Goal: Information Seeking & Learning: Compare options

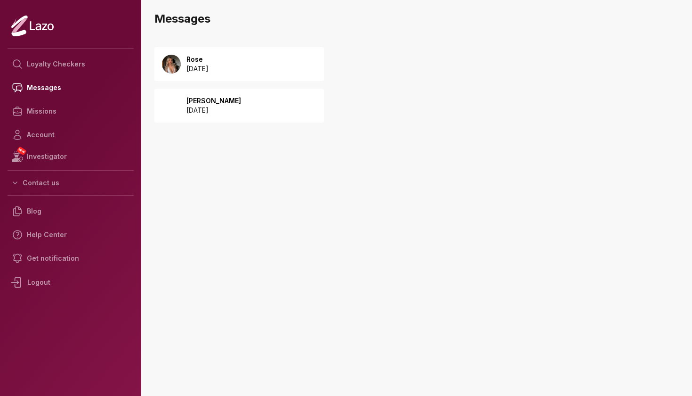
click at [254, 57] on div "Rose [DATE]" at bounding box center [239, 64] width 170 height 34
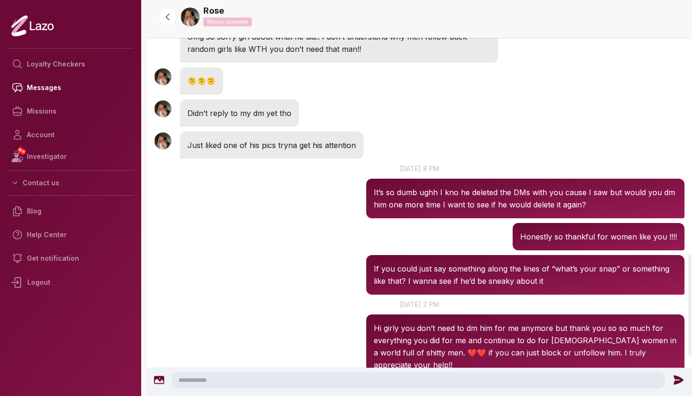
scroll to position [994, 0]
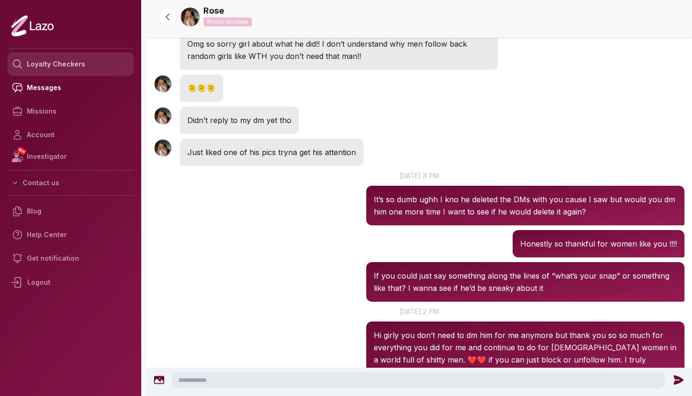
click at [53, 70] on link "Loyalty Checkers" at bounding box center [71, 64] width 126 height 24
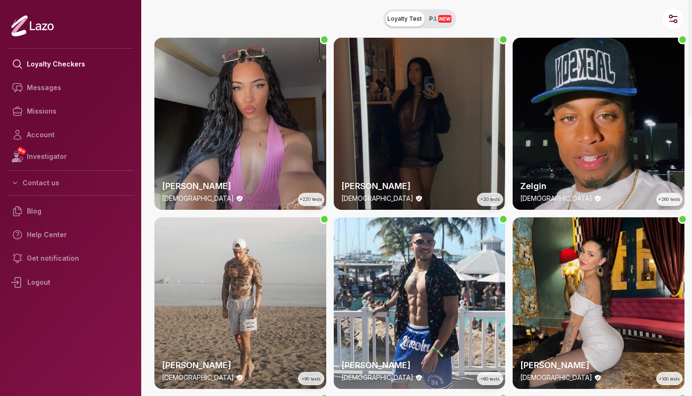
click at [478, 112] on div "[PERSON_NAME] [DEMOGRAPHIC_DATA] +20 tests" at bounding box center [420, 124] width 172 height 172
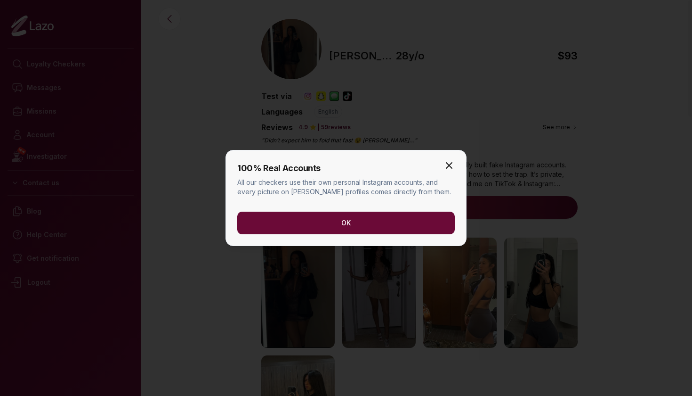
click at [446, 162] on icon "button" at bounding box center [449, 165] width 11 height 11
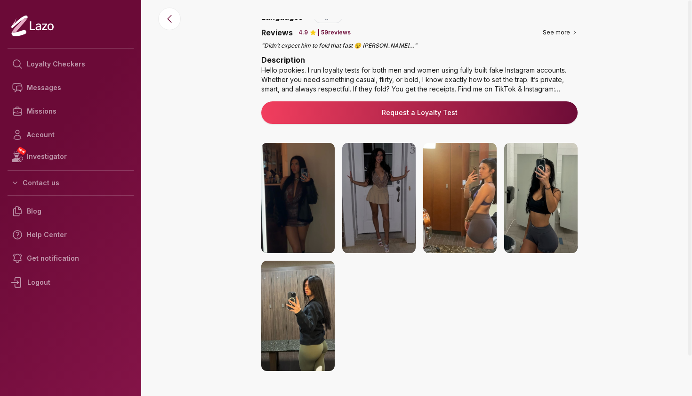
scroll to position [102, 0]
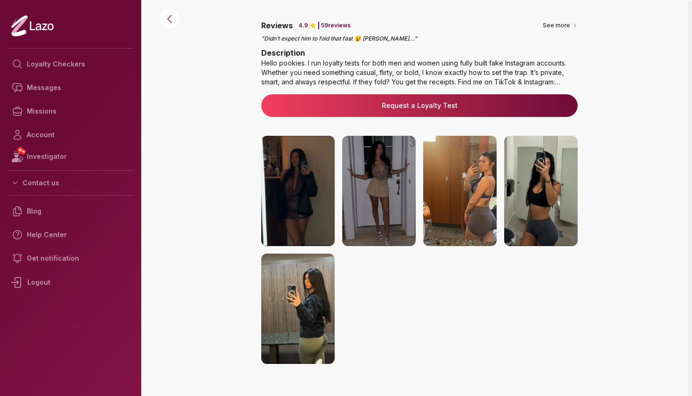
click at [479, 192] on img at bounding box center [459, 191] width 73 height 110
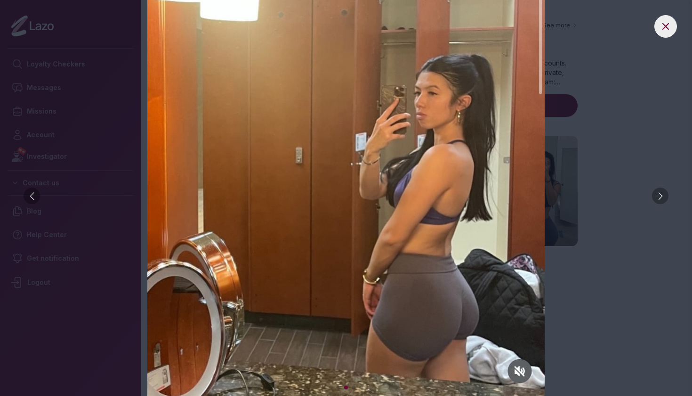
click at [660, 198] on div at bounding box center [660, 195] width 16 height 16
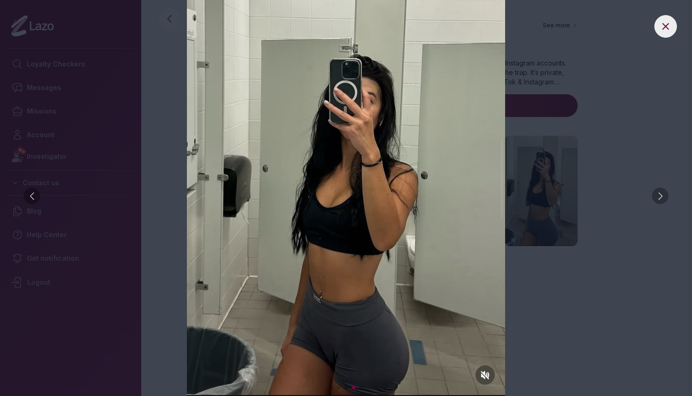
click at [660, 198] on div at bounding box center [660, 195] width 16 height 16
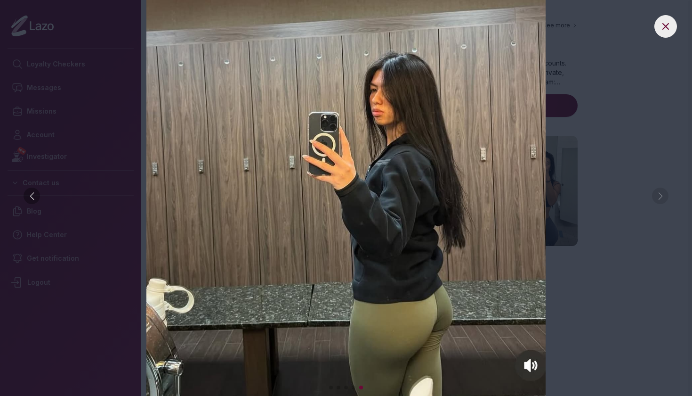
click at [660, 198] on img at bounding box center [346, 198] width 655 height 396
click at [31, 200] on div at bounding box center [32, 195] width 16 height 16
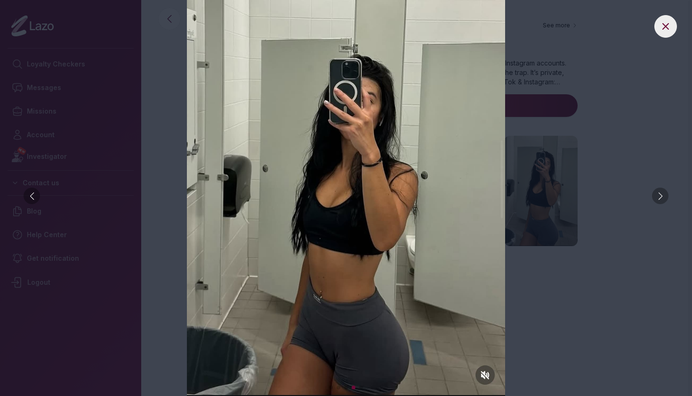
click at [31, 200] on div at bounding box center [32, 195] width 16 height 16
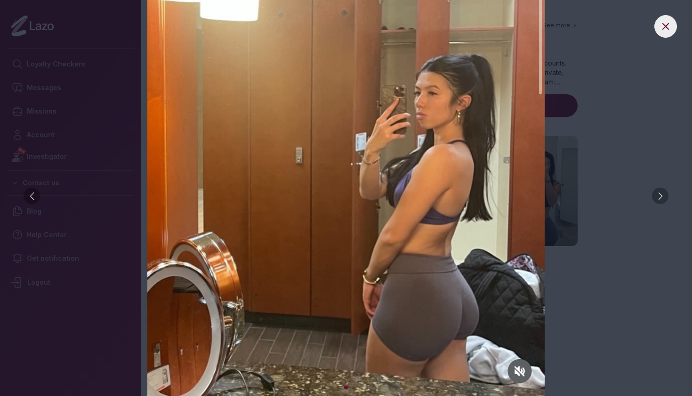
click at [32, 201] on div at bounding box center [32, 195] width 16 height 16
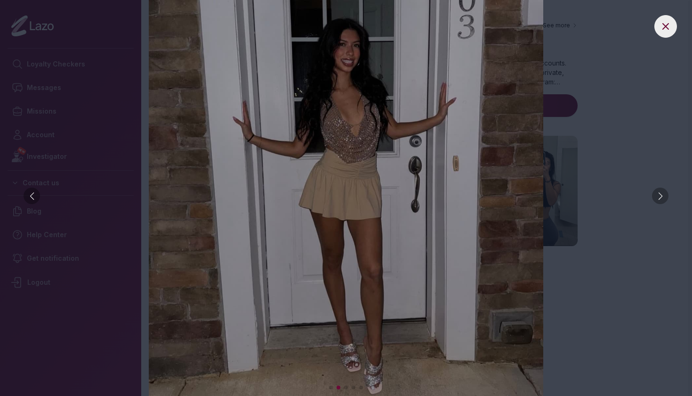
click at [32, 201] on div at bounding box center [32, 195] width 16 height 16
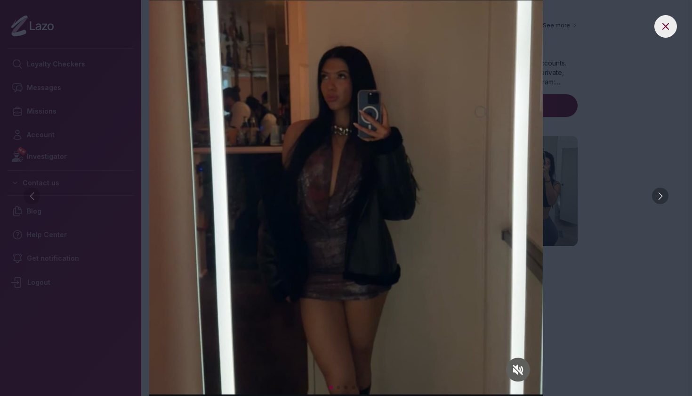
click at [116, 141] on img at bounding box center [346, 198] width 655 height 396
click at [657, 31] on button at bounding box center [666, 26] width 23 height 23
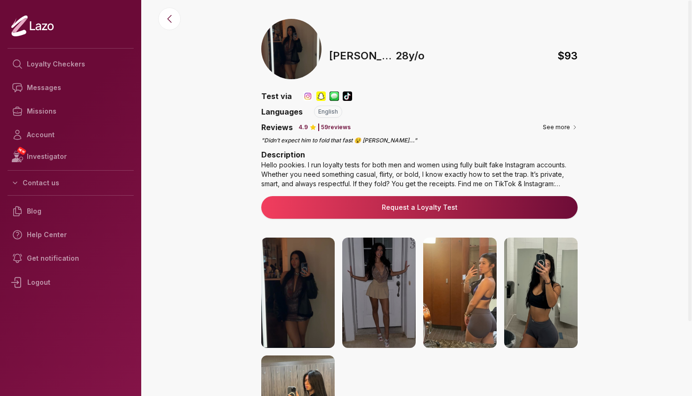
scroll to position [0, 0]
click at [554, 184] on div "Hello pookies. I run loyalty tests for both men and women using fully built fak…" at bounding box center [419, 174] width 316 height 28
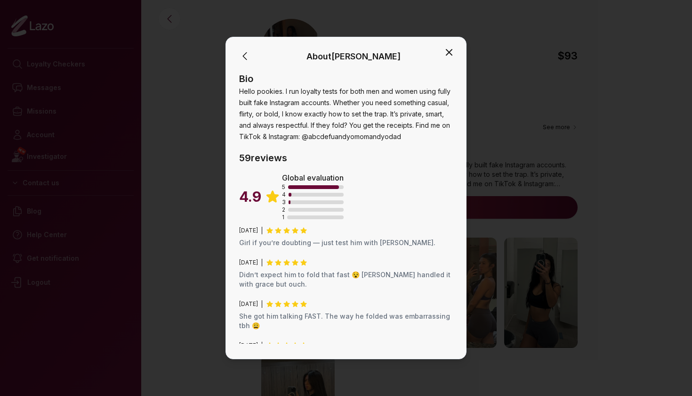
click at [454, 56] on icon "button" at bounding box center [449, 52] width 11 height 11
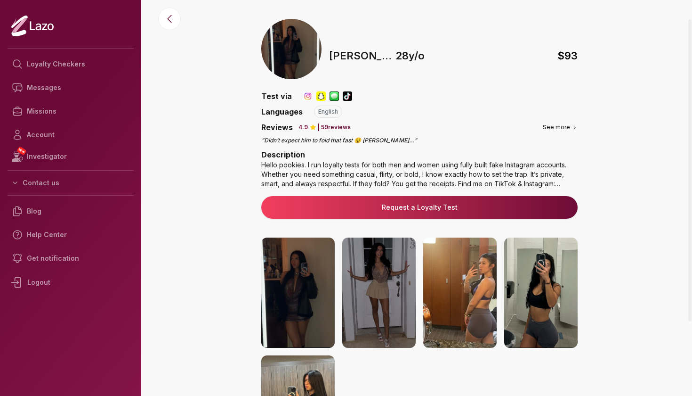
click at [295, 289] on img at bounding box center [297, 292] width 73 height 110
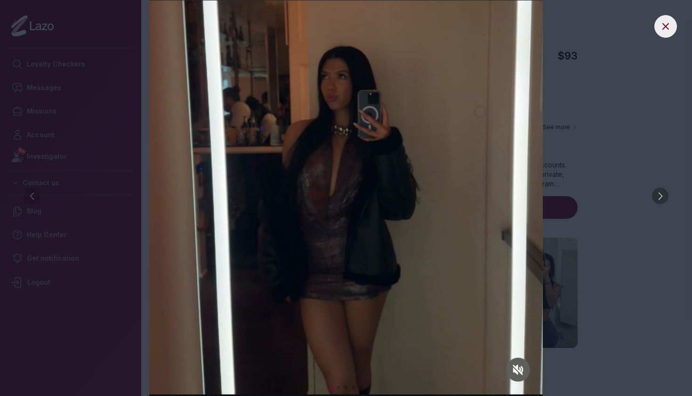
click at [663, 195] on div at bounding box center [660, 195] width 16 height 16
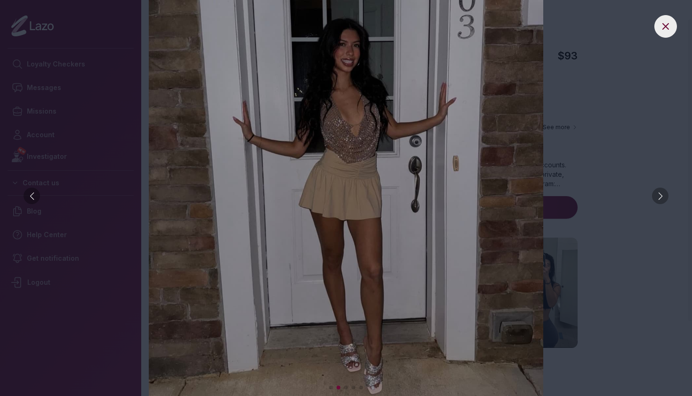
click at [663, 195] on div at bounding box center [660, 195] width 16 height 16
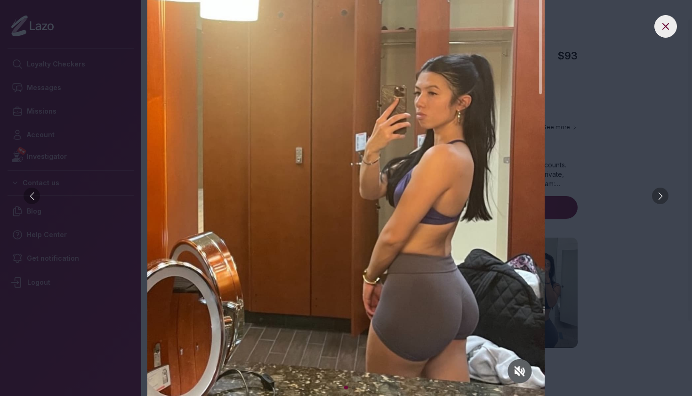
click at [663, 195] on div at bounding box center [660, 195] width 16 height 16
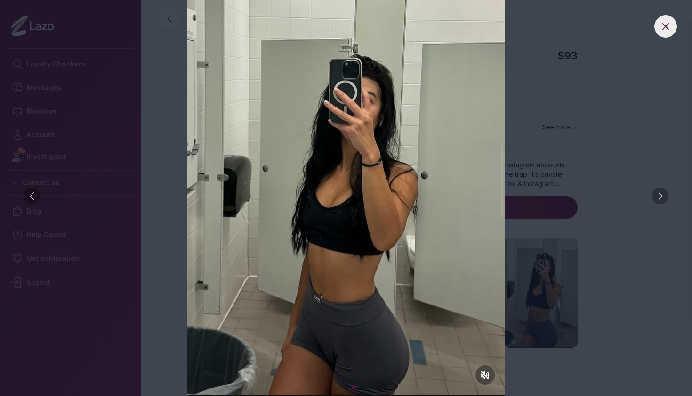
click at [591, 152] on img at bounding box center [346, 198] width 655 height 396
click at [639, 39] on img at bounding box center [346, 198] width 655 height 396
click at [669, 25] on icon at bounding box center [665, 26] width 11 height 11
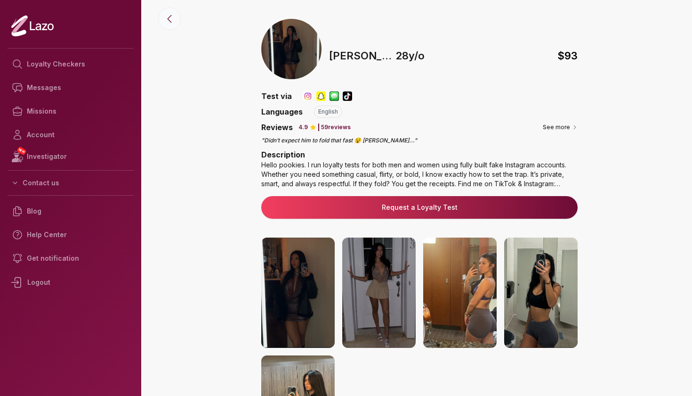
click at [167, 18] on icon at bounding box center [169, 18] width 11 height 11
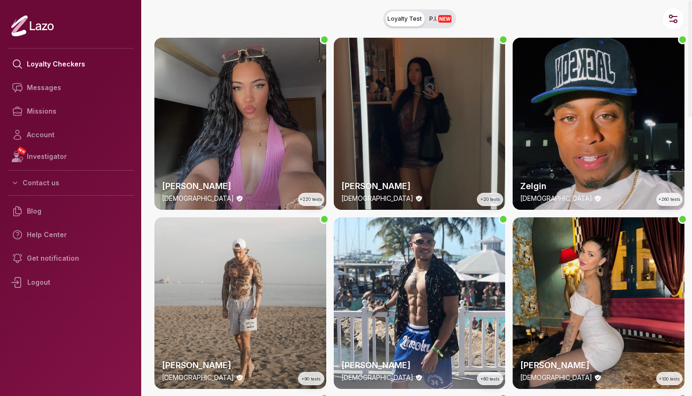
click at [203, 106] on div "[PERSON_NAME] [DEMOGRAPHIC_DATA] +220 tests" at bounding box center [240, 124] width 172 height 172
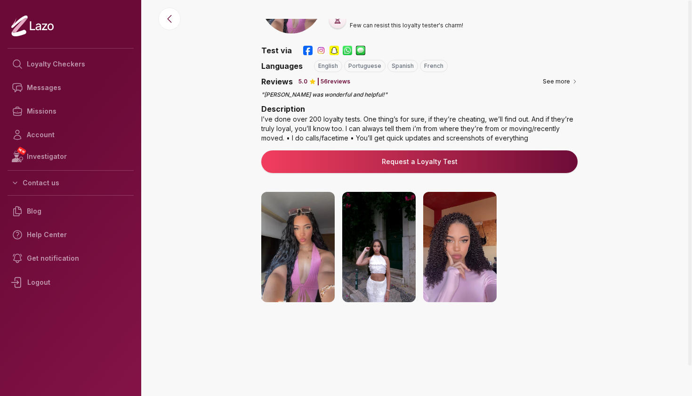
scroll to position [60, 0]
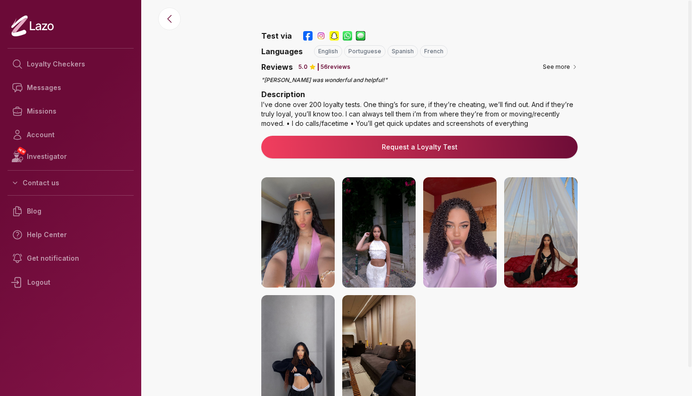
click at [309, 223] on img at bounding box center [297, 232] width 73 height 110
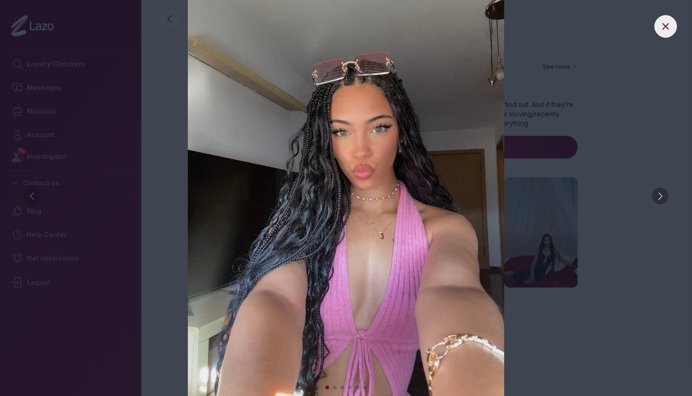
click at [662, 202] on div at bounding box center [660, 195] width 16 height 16
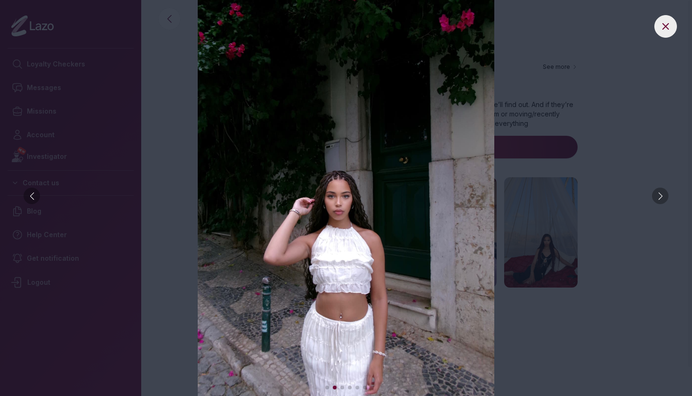
click at [662, 202] on div at bounding box center [660, 195] width 16 height 16
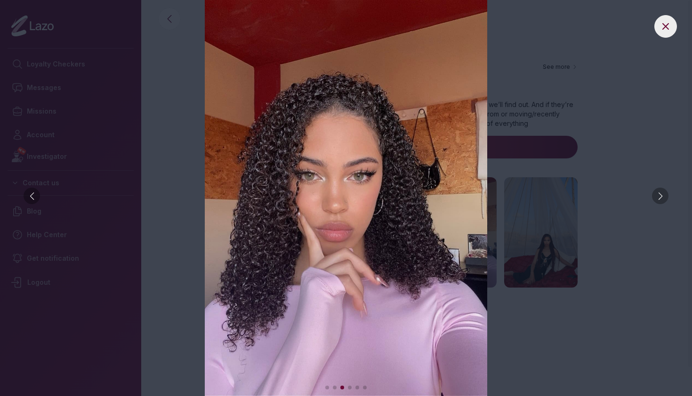
click at [662, 202] on div at bounding box center [660, 195] width 16 height 16
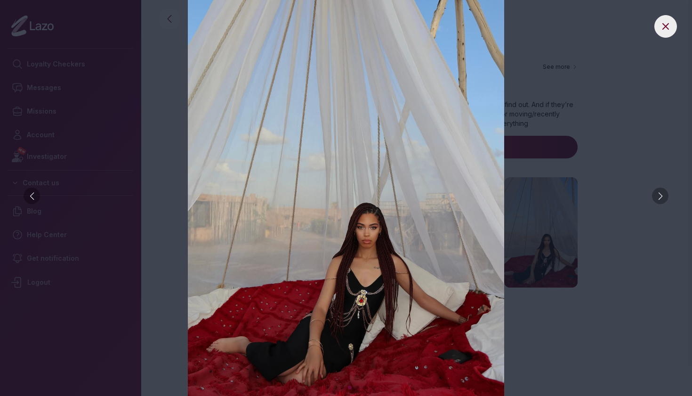
click at [662, 202] on div at bounding box center [660, 195] width 16 height 16
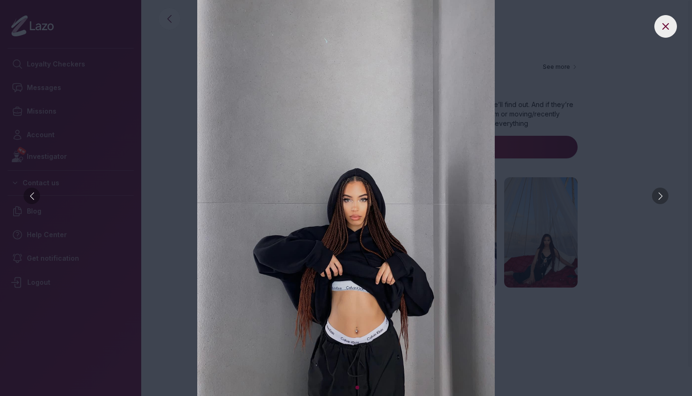
click at [662, 202] on div at bounding box center [660, 195] width 16 height 16
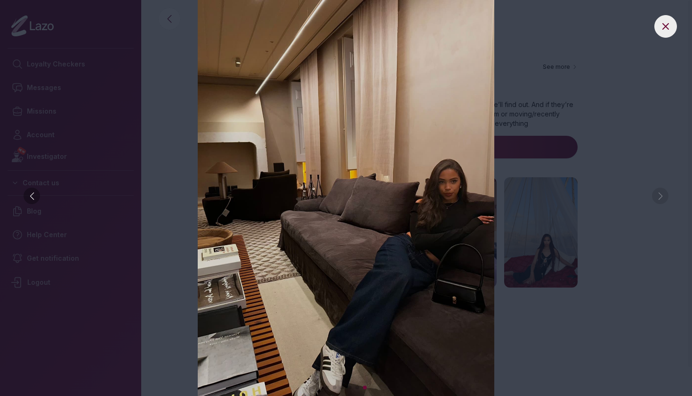
click at [659, 202] on img at bounding box center [346, 198] width 655 height 396
click at [658, 202] on img at bounding box center [346, 198] width 655 height 396
click at [29, 194] on div at bounding box center [32, 195] width 16 height 16
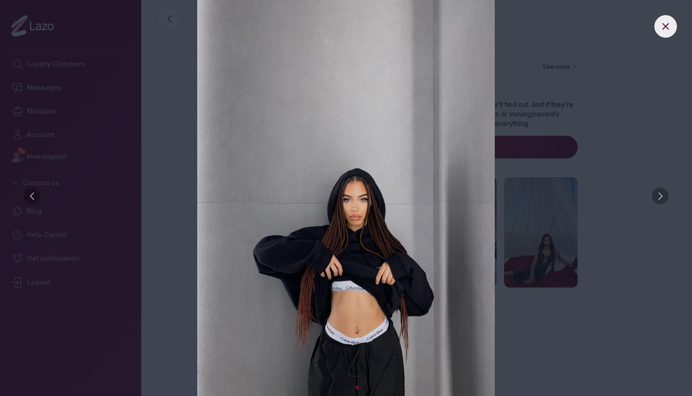
click at [29, 194] on div at bounding box center [32, 195] width 16 height 16
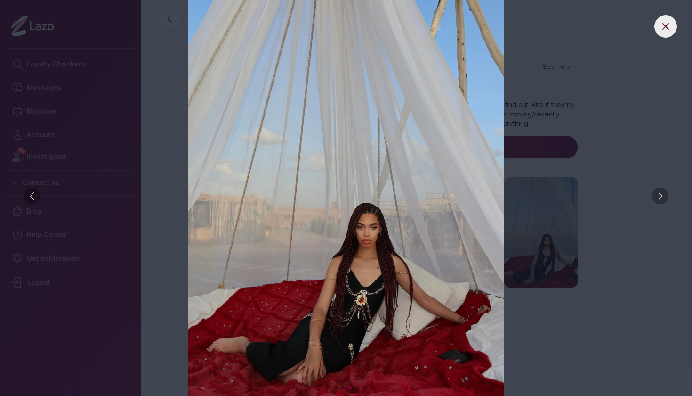
click at [29, 194] on div at bounding box center [32, 195] width 16 height 16
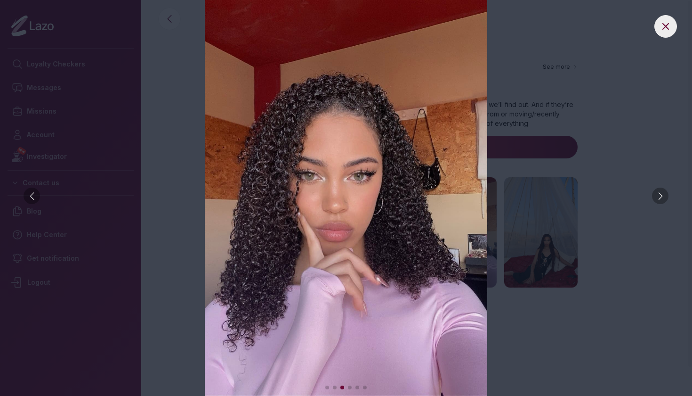
click at [29, 194] on div at bounding box center [32, 195] width 16 height 16
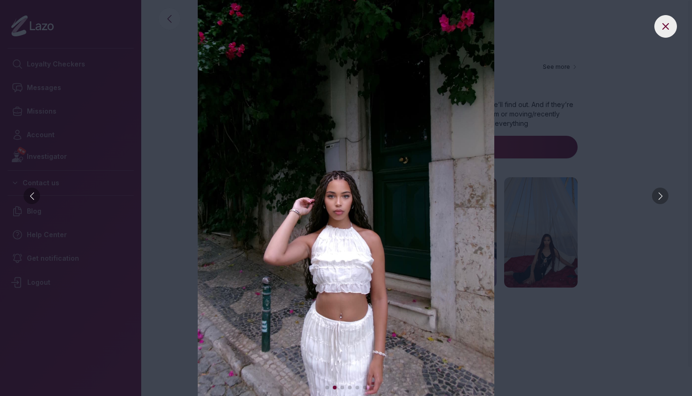
click at [29, 194] on div at bounding box center [32, 195] width 16 height 16
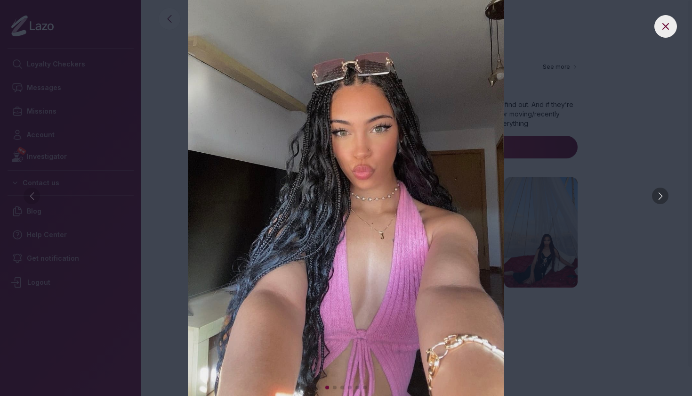
click at [29, 194] on img at bounding box center [346, 198] width 655 height 396
click at [100, 151] on img at bounding box center [346, 198] width 655 height 396
click at [666, 32] on button at bounding box center [666, 26] width 23 height 23
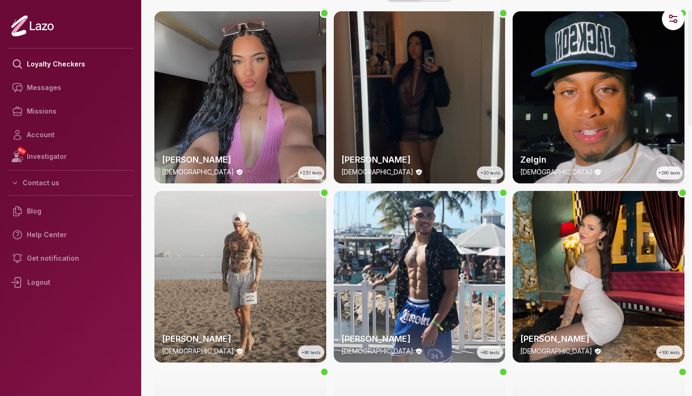
scroll to position [34, 0]
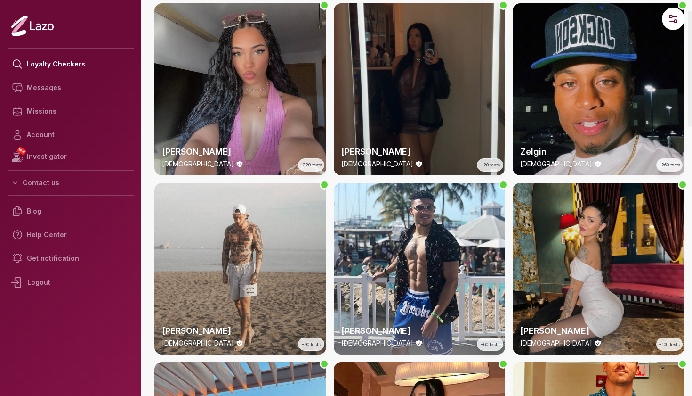
click at [628, 231] on div "[PERSON_NAME] [DEMOGRAPHIC_DATA] +100 tests" at bounding box center [599, 269] width 172 height 172
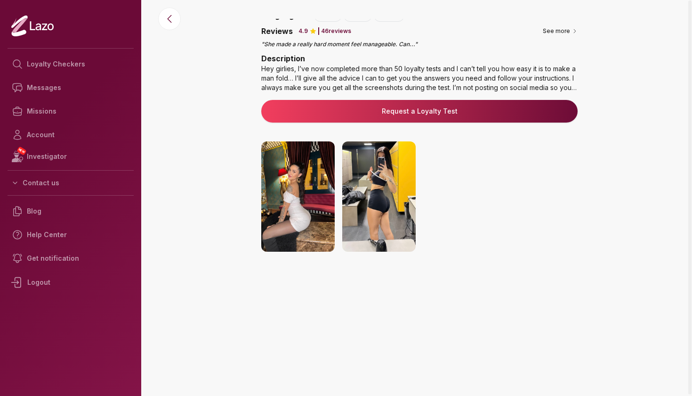
scroll to position [97, 0]
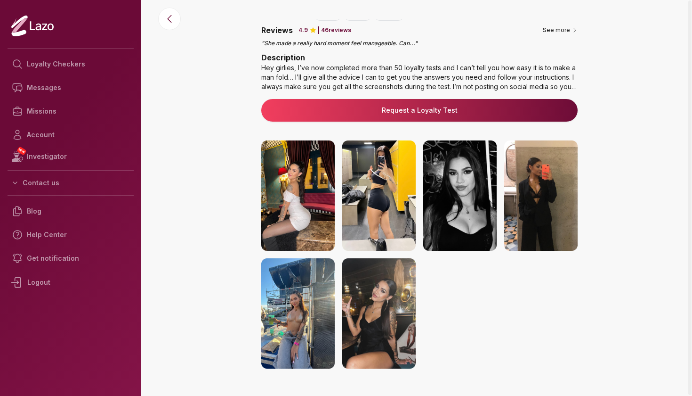
click at [572, 183] on img at bounding box center [540, 195] width 73 height 110
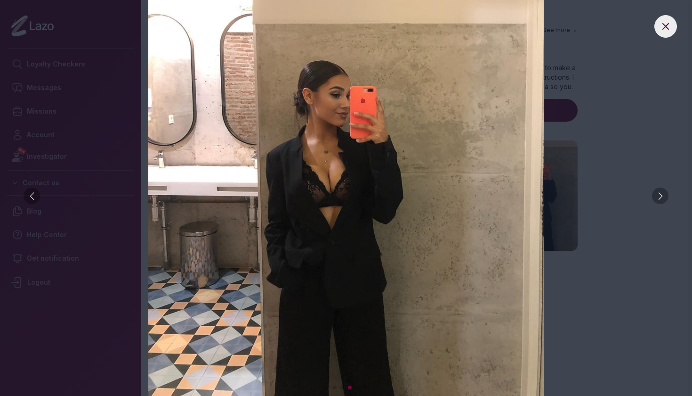
scroll to position [124, 0]
click at [36, 188] on div at bounding box center [32, 195] width 16 height 16
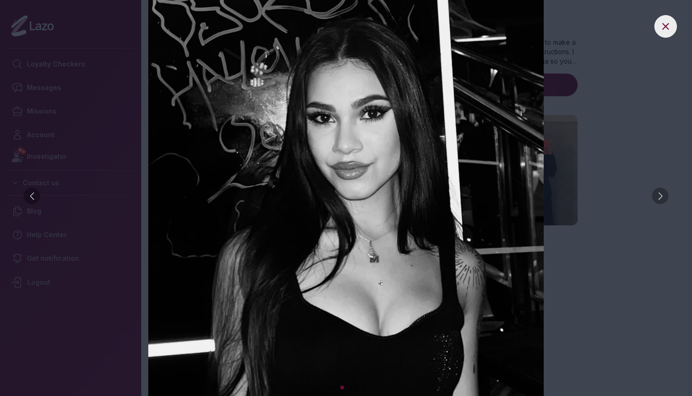
click at [36, 188] on div at bounding box center [32, 195] width 16 height 16
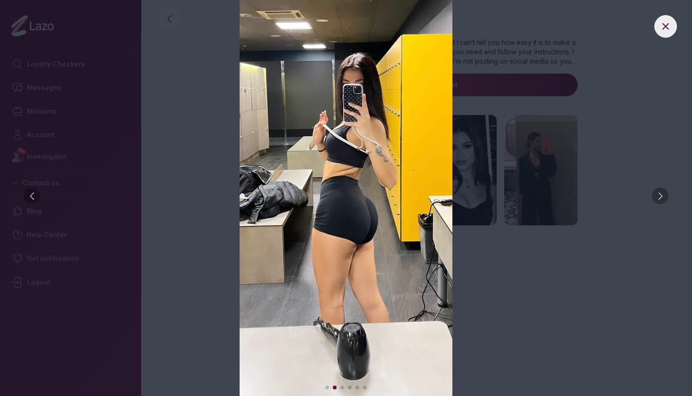
click at [36, 188] on div at bounding box center [32, 195] width 16 height 16
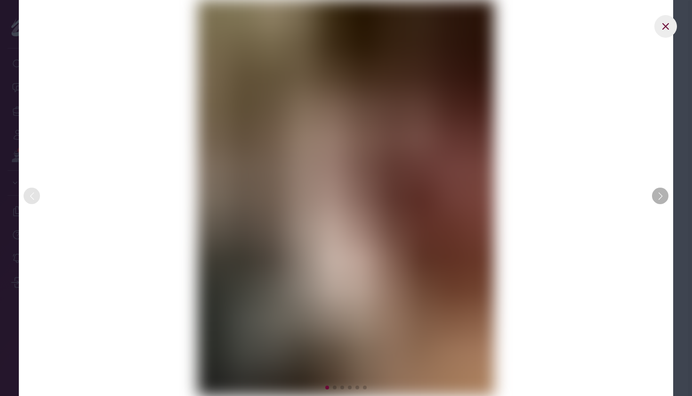
scroll to position [122, 0]
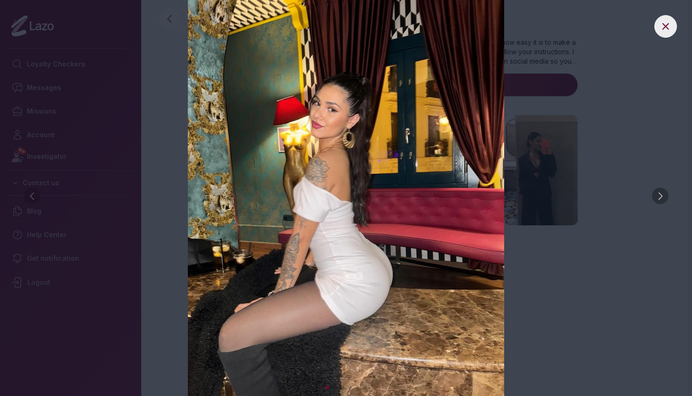
click at [36, 188] on img at bounding box center [346, 198] width 655 height 396
click at [658, 194] on div at bounding box center [660, 195] width 16 height 16
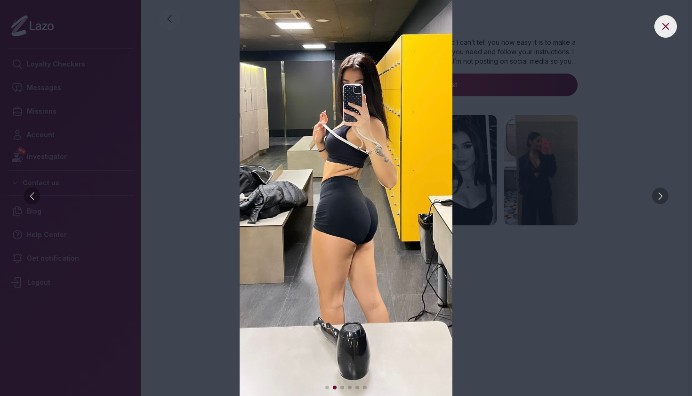
click at [658, 194] on div at bounding box center [660, 195] width 16 height 16
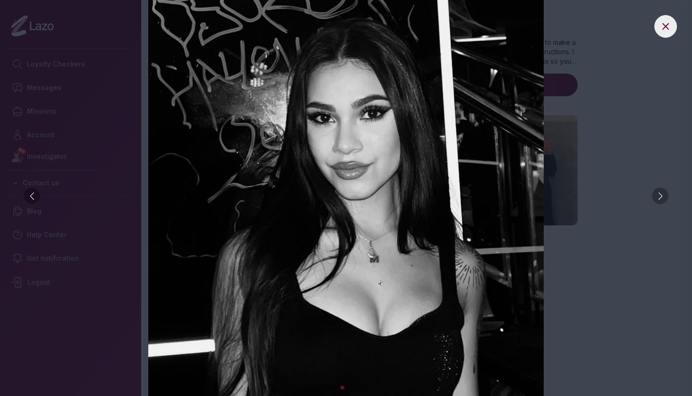
click at [658, 194] on div at bounding box center [660, 195] width 16 height 16
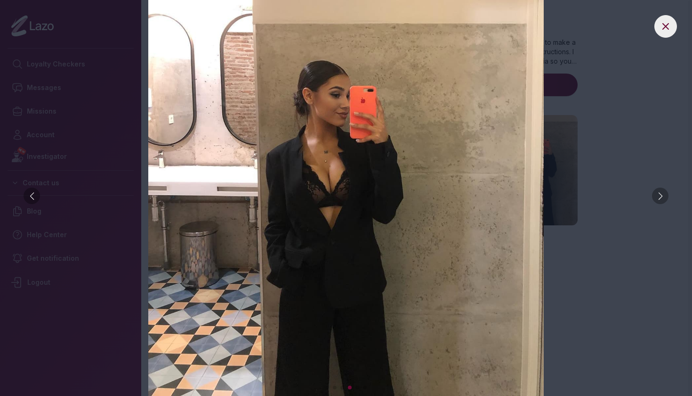
click at [658, 194] on div at bounding box center [660, 195] width 16 height 16
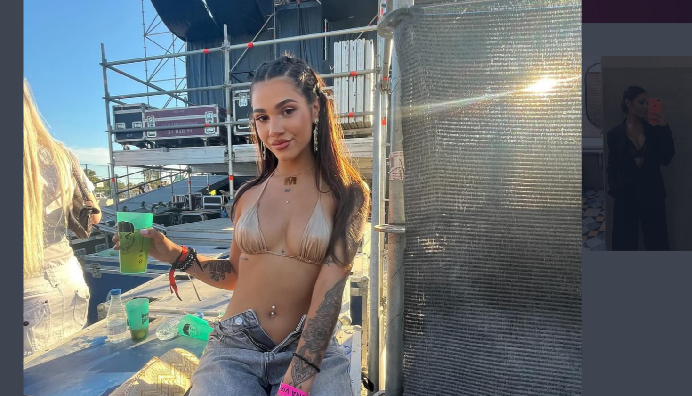
click at [364, 75] on img at bounding box center [346, 198] width 655 height 396
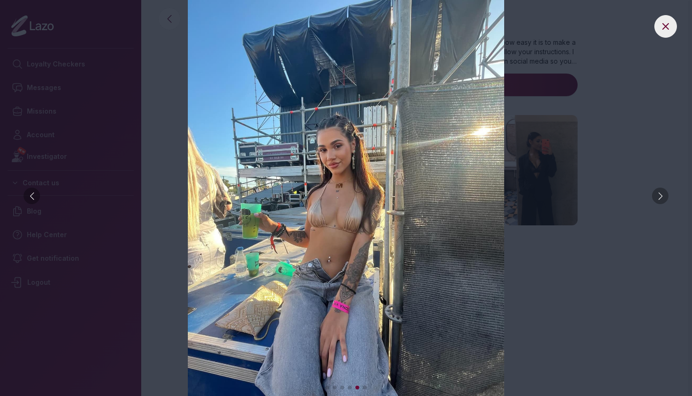
click at [664, 32] on button at bounding box center [666, 26] width 23 height 23
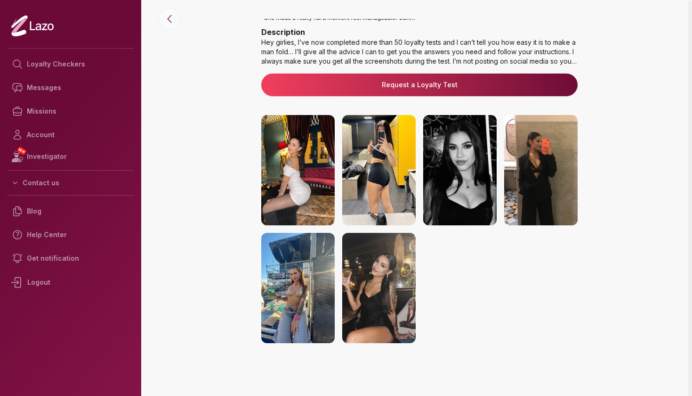
click at [176, 20] on button at bounding box center [169, 19] width 23 height 23
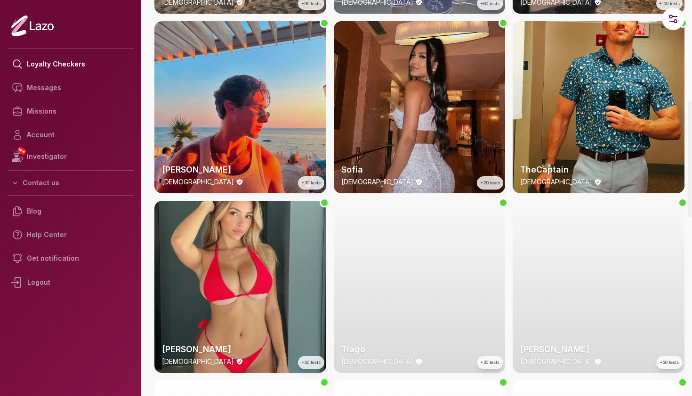
scroll to position [388, 0]
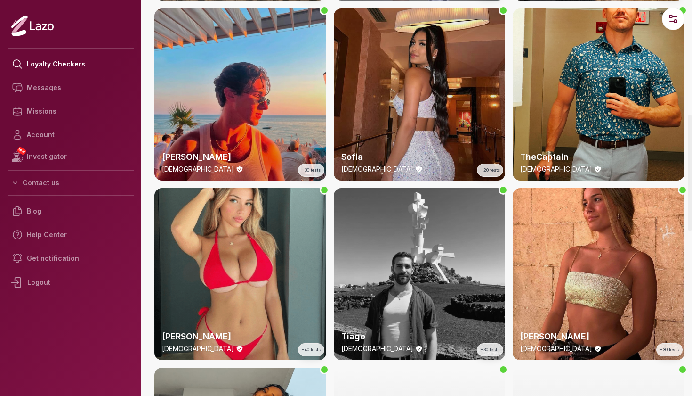
click at [444, 103] on div "Sofia [DEMOGRAPHIC_DATA] +20 tests" at bounding box center [420, 94] width 172 height 172
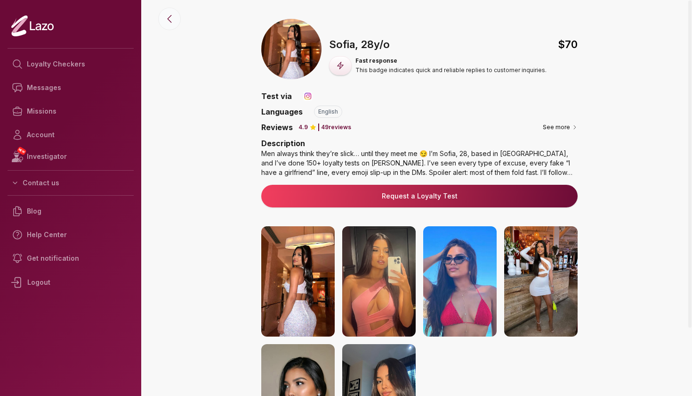
click at [169, 23] on icon at bounding box center [169, 18] width 11 height 11
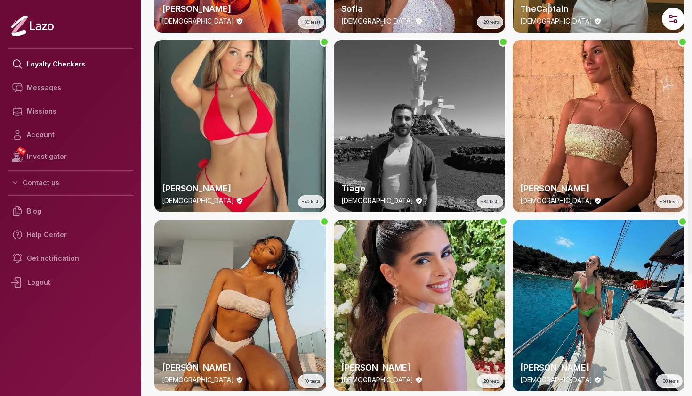
scroll to position [536, 0]
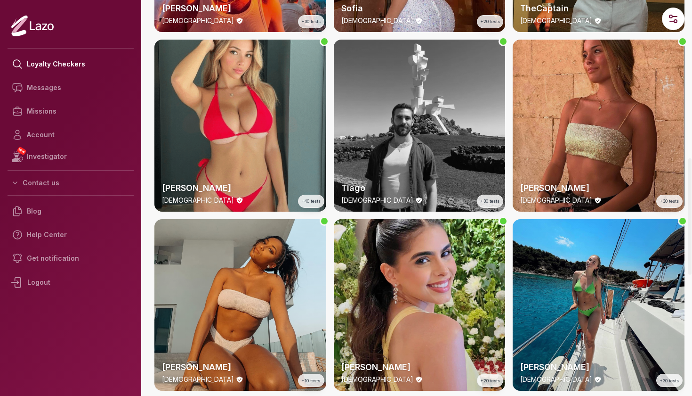
click at [572, 120] on div "[PERSON_NAME] [DEMOGRAPHIC_DATA] +30 tests" at bounding box center [599, 126] width 172 height 172
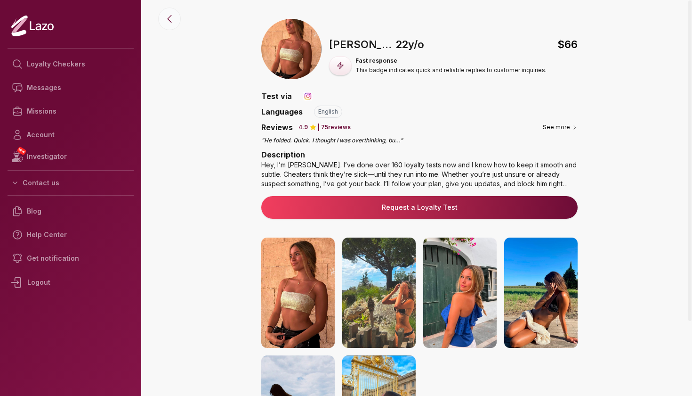
click at [171, 27] on button at bounding box center [169, 19] width 23 height 23
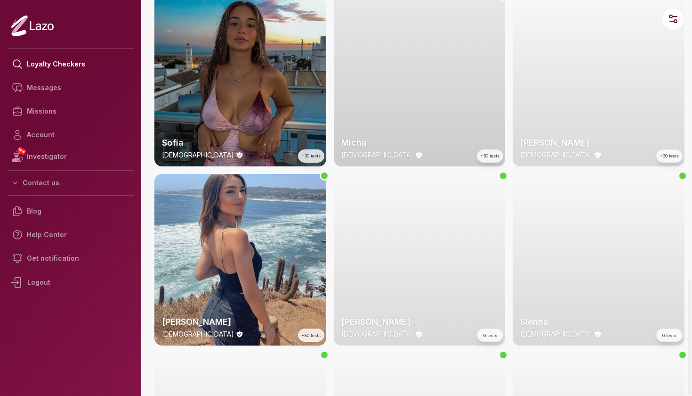
scroll to position [1119, 0]
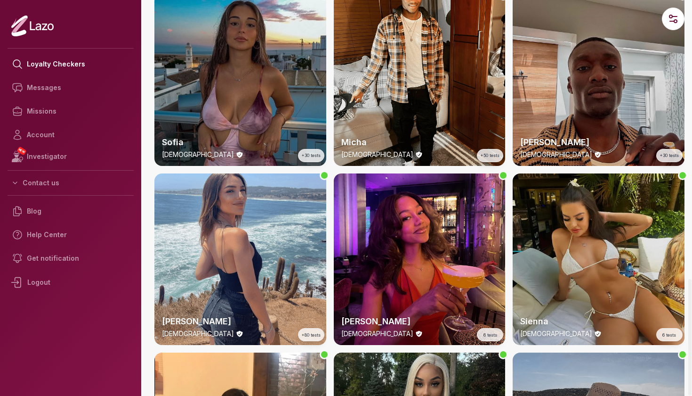
click at [629, 255] on div "Sienna [DEMOGRAPHIC_DATA] 6 tests" at bounding box center [599, 259] width 172 height 172
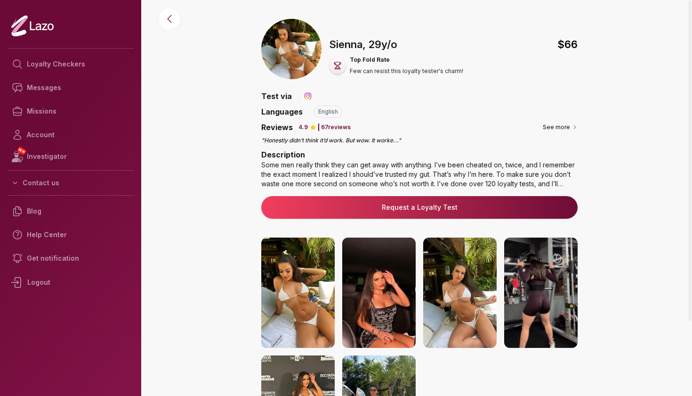
click at [300, 272] on img at bounding box center [297, 292] width 73 height 110
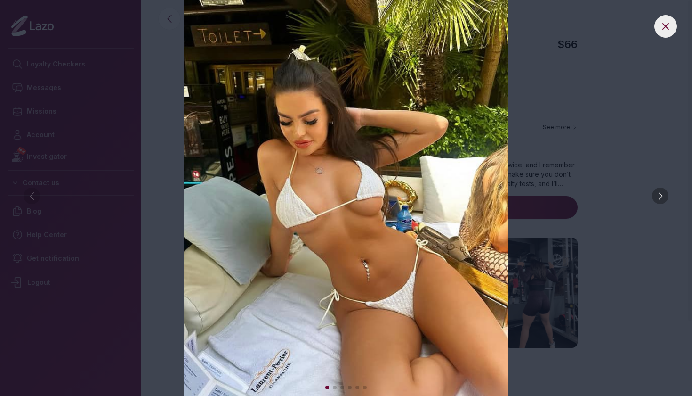
click at [660, 191] on div at bounding box center [660, 195] width 16 height 16
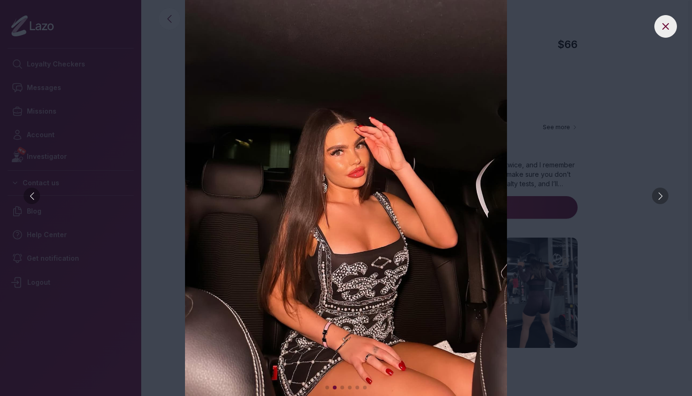
click at [659, 191] on div at bounding box center [660, 195] width 16 height 16
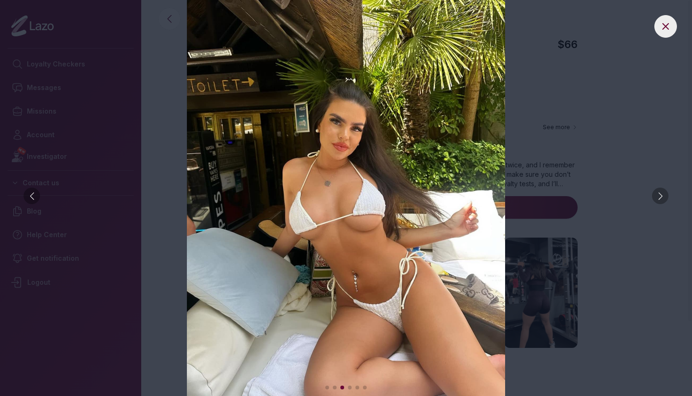
click at [659, 191] on div at bounding box center [660, 195] width 16 height 16
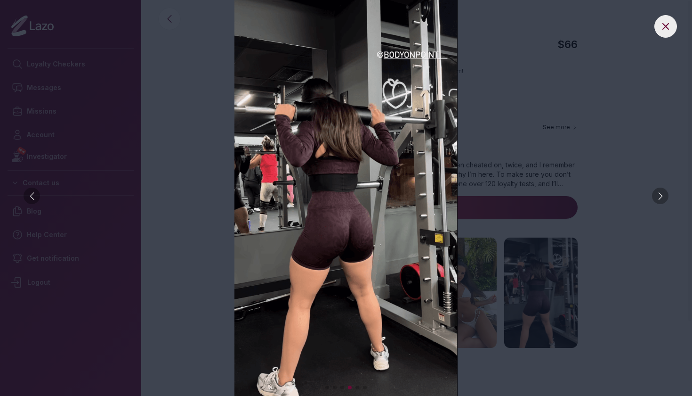
click at [659, 191] on div at bounding box center [660, 195] width 16 height 16
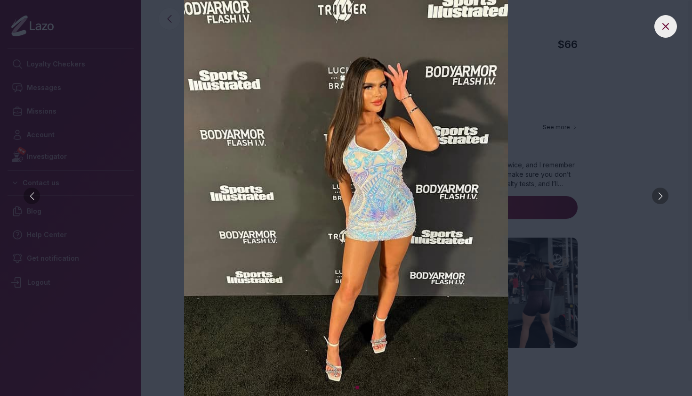
click at [659, 191] on div at bounding box center [660, 195] width 16 height 16
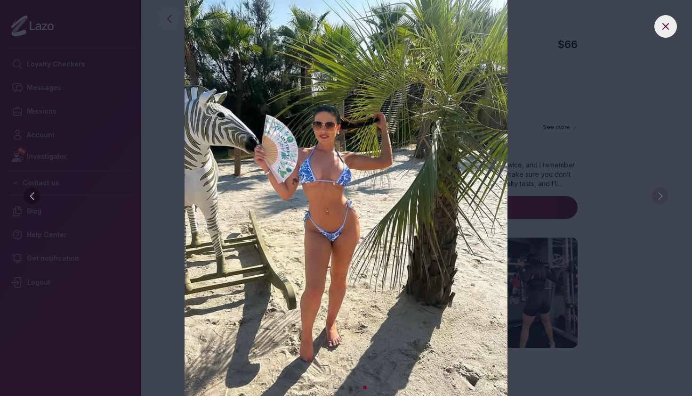
click at [617, 154] on img at bounding box center [346, 198] width 655 height 396
click at [666, 31] on icon at bounding box center [665, 26] width 11 height 11
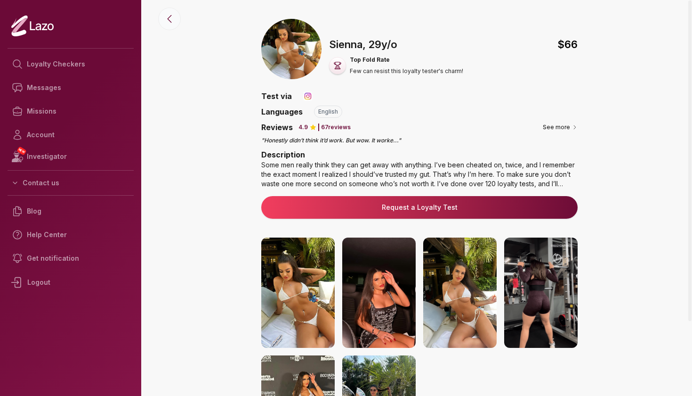
click at [172, 23] on icon at bounding box center [169, 18] width 11 height 11
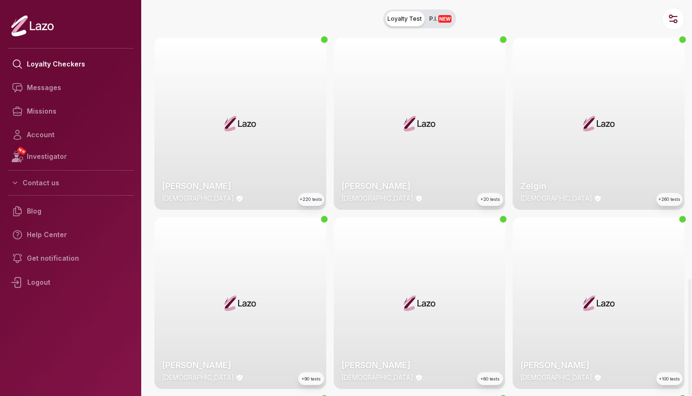
scroll to position [1181, 0]
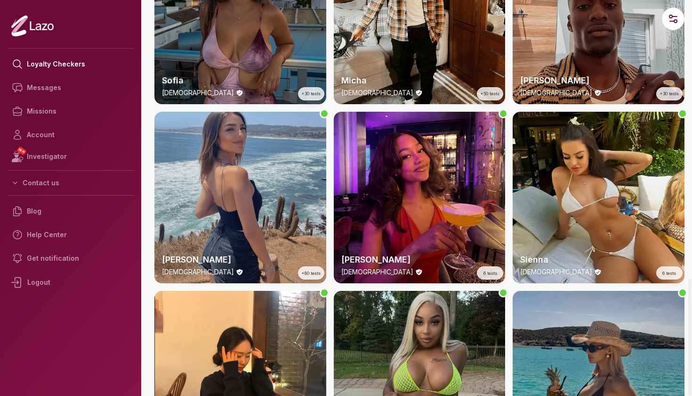
click at [256, 174] on div "Alba [DEMOGRAPHIC_DATA] +80 tests" at bounding box center [240, 198] width 172 height 172
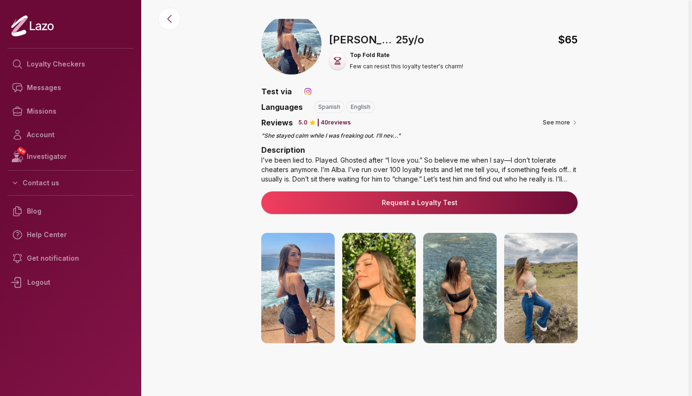
scroll to position [5, 0]
click at [170, 20] on icon at bounding box center [169, 18] width 11 height 11
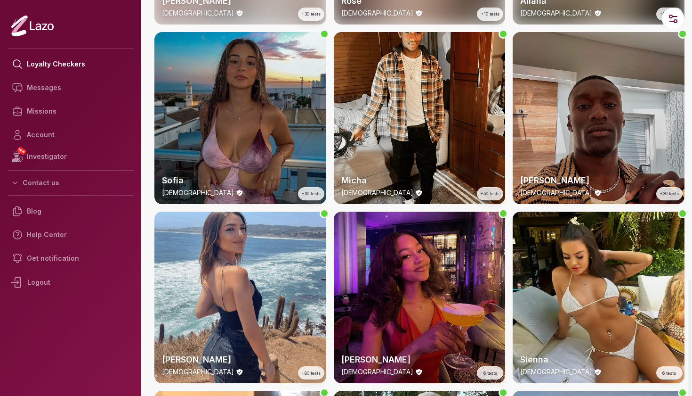
scroll to position [1081, 0]
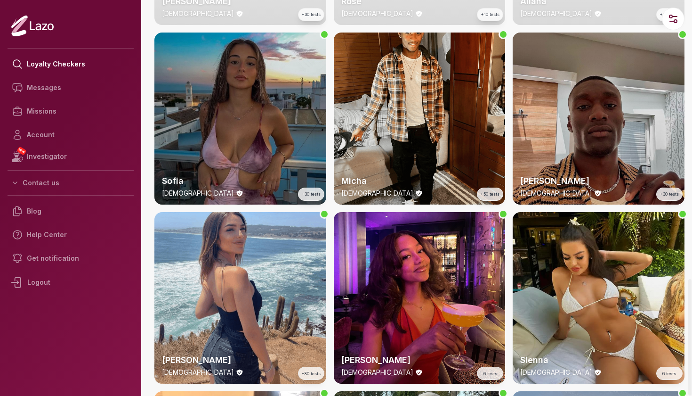
click at [260, 100] on div "Sofia [DEMOGRAPHIC_DATA] +30 tests" at bounding box center [240, 118] width 172 height 172
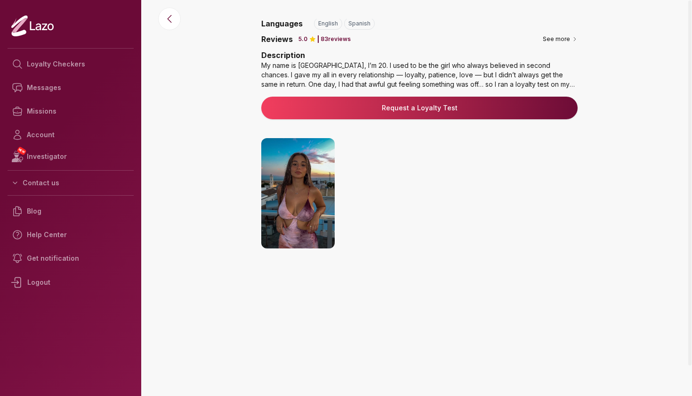
scroll to position [95, 0]
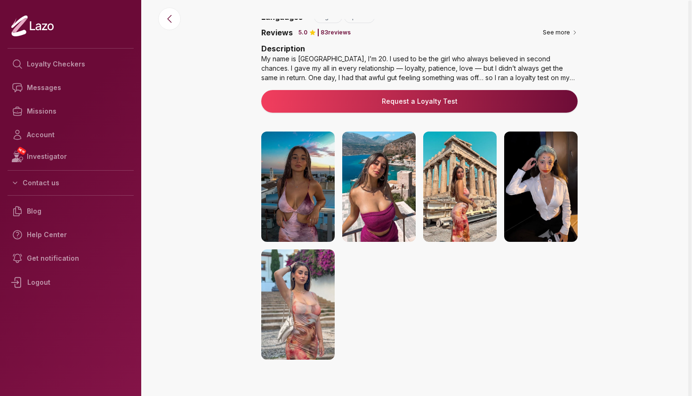
click at [329, 187] on img at bounding box center [297, 186] width 73 height 110
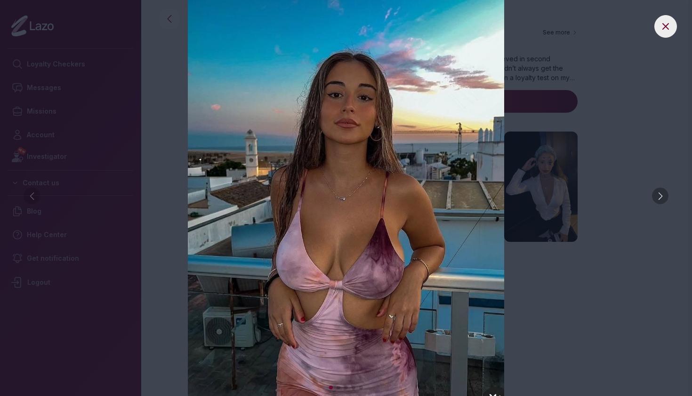
click at [657, 192] on div at bounding box center [660, 195] width 16 height 16
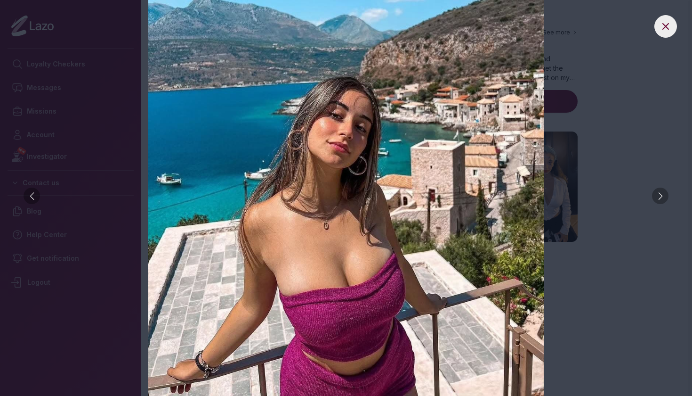
click at [657, 192] on div at bounding box center [660, 195] width 16 height 16
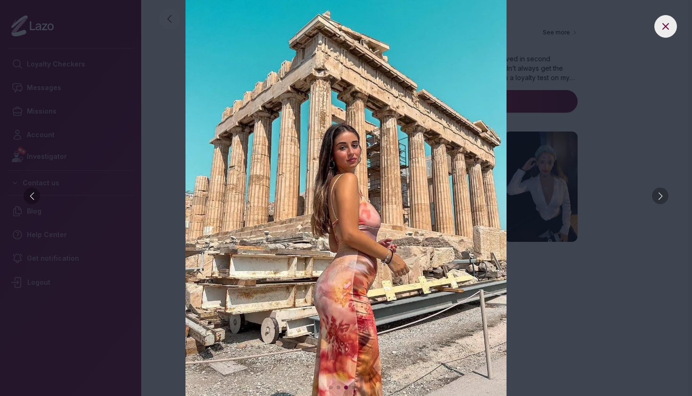
click at [657, 192] on div at bounding box center [660, 195] width 16 height 16
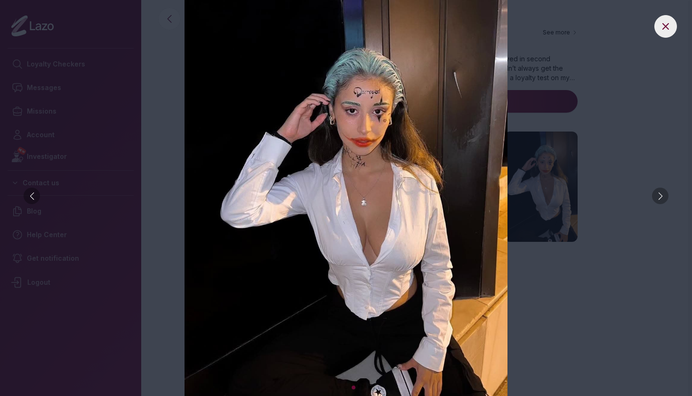
click at [656, 190] on div at bounding box center [660, 195] width 16 height 16
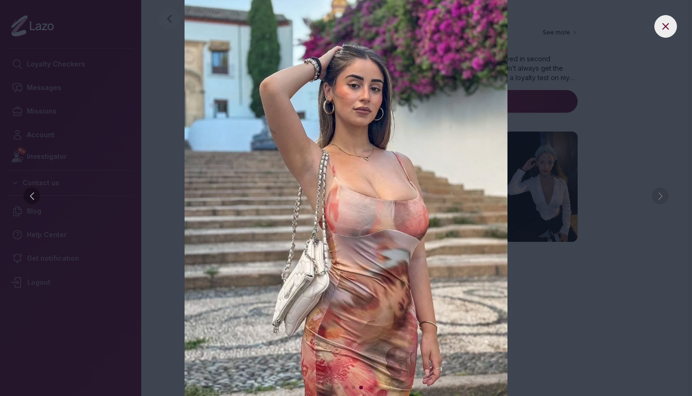
click at [631, 174] on img at bounding box center [346, 198] width 655 height 396
click at [663, 24] on icon at bounding box center [665, 26] width 11 height 11
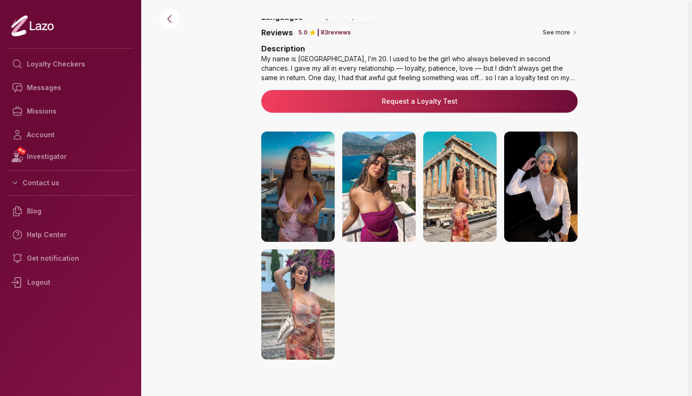
click at [566, 80] on div "My name is [GEOGRAPHIC_DATA], I’m 20. I used to be the girl who always believed…" at bounding box center [419, 68] width 316 height 28
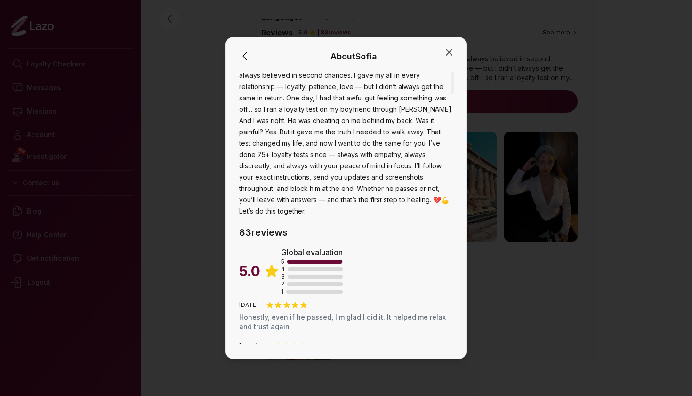
scroll to position [29, 0]
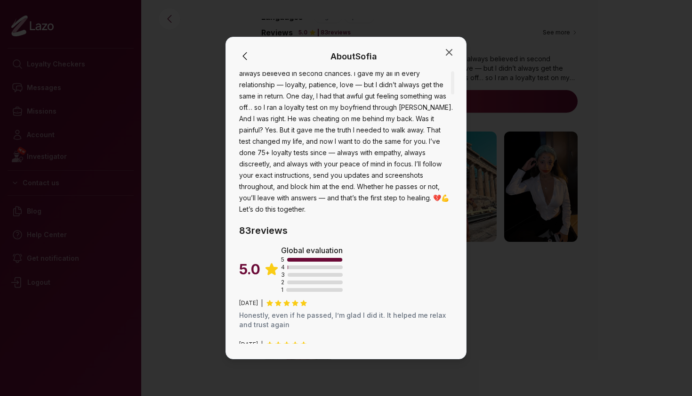
drag, startPoint x: 446, startPoint y: 48, endPoint x: 418, endPoint y: 103, distance: 61.3
click at [418, 103] on div "About [PERSON_NAME] Bio My name is [GEOGRAPHIC_DATA], I’m 20. I used to be the …" at bounding box center [346, 198] width 241 height 322
click at [447, 55] on icon "button" at bounding box center [449, 52] width 6 height 6
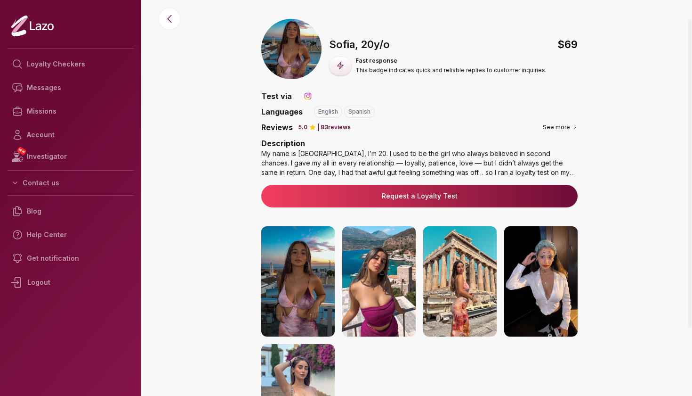
scroll to position [0, 0]
click at [170, 20] on icon at bounding box center [169, 18] width 11 height 11
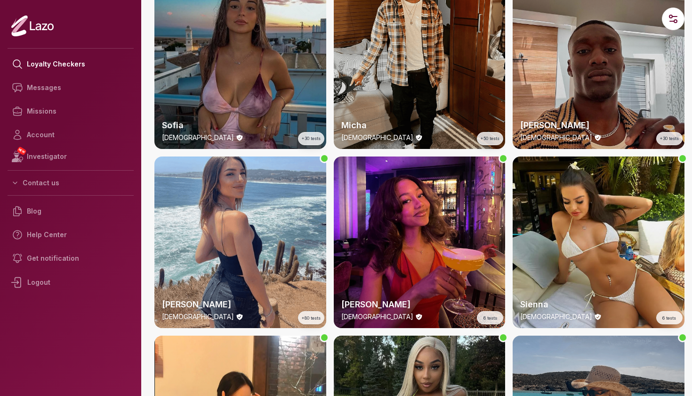
scroll to position [1138, 0]
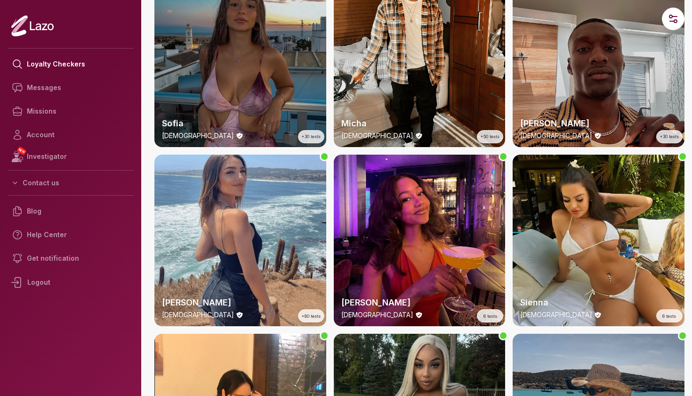
click at [219, 66] on div "Sofia [DEMOGRAPHIC_DATA] +30 tests" at bounding box center [240, 61] width 172 height 172
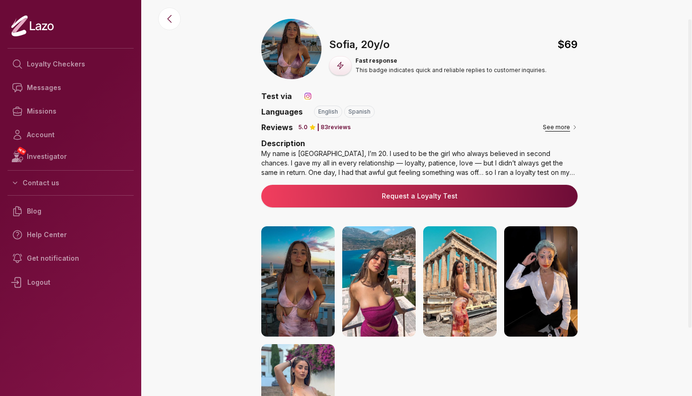
click at [552, 131] on button "See more" at bounding box center [560, 126] width 35 height 9
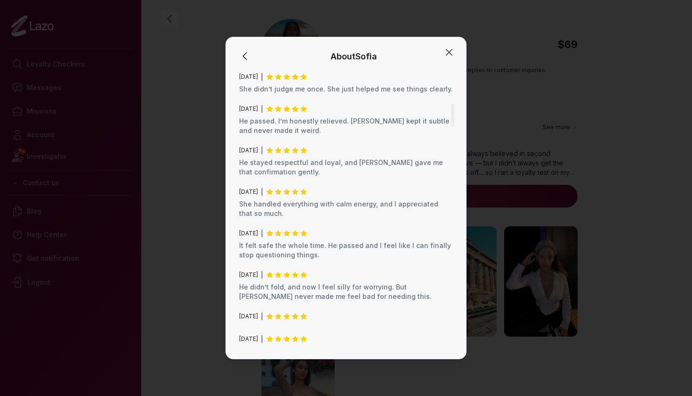
scroll to position [517, 0]
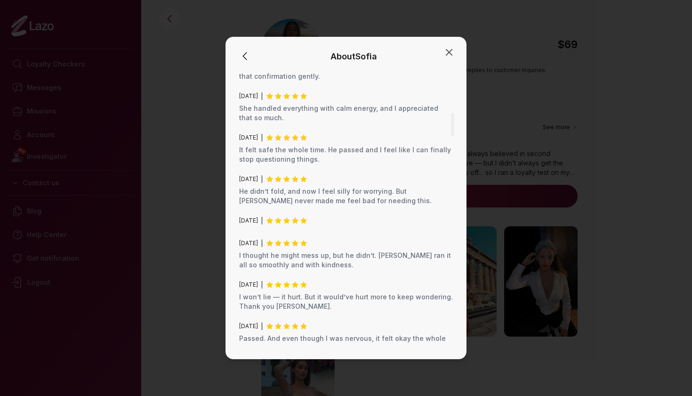
click at [448, 58] on div "About [GEOGRAPHIC_DATA]" at bounding box center [346, 57] width 218 height 16
click at [442, 51] on div "About [GEOGRAPHIC_DATA]" at bounding box center [346, 57] width 218 height 16
click at [445, 51] on icon "button" at bounding box center [449, 52] width 11 height 11
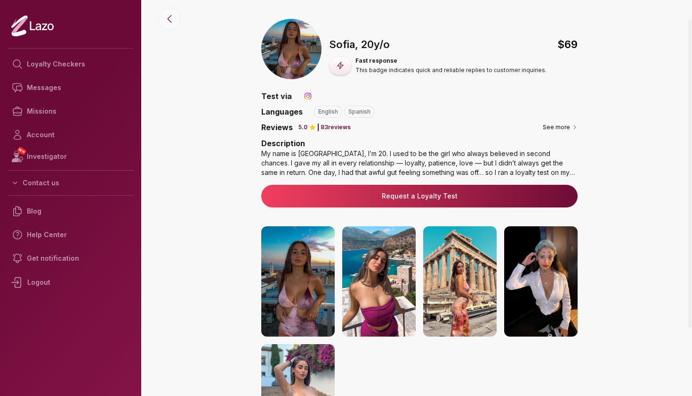
click at [173, 21] on icon at bounding box center [169, 18] width 11 height 11
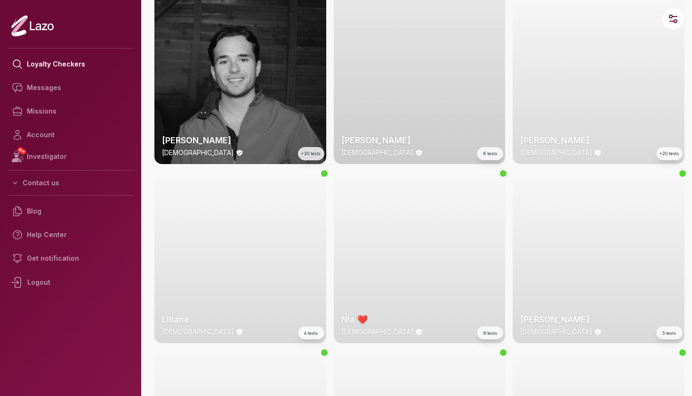
scroll to position [1659, 0]
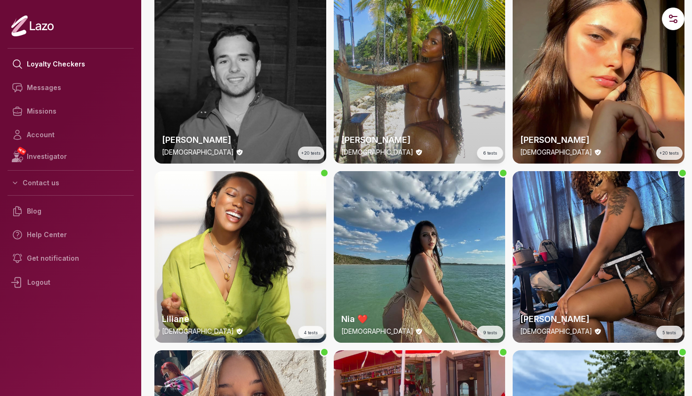
click at [412, 235] on div "Nia ❤️ [DEMOGRAPHIC_DATA] 9 tests" at bounding box center [420, 257] width 172 height 172
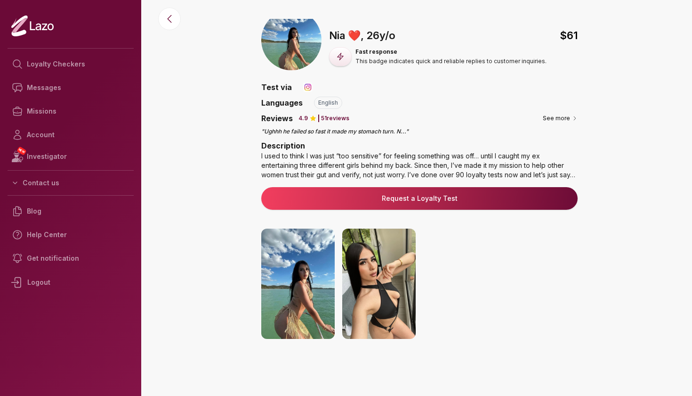
scroll to position [11, 0]
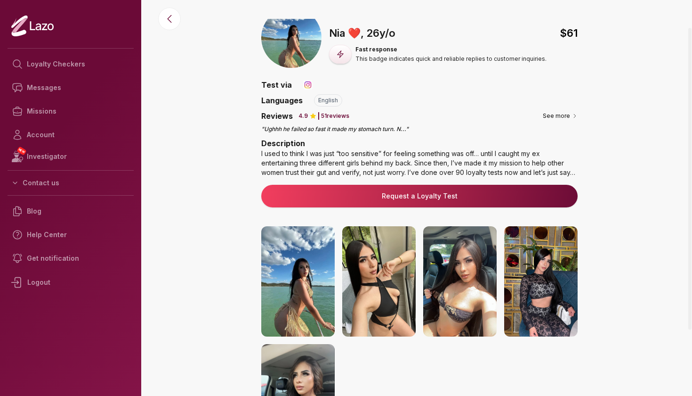
click at [268, 262] on img at bounding box center [297, 281] width 73 height 110
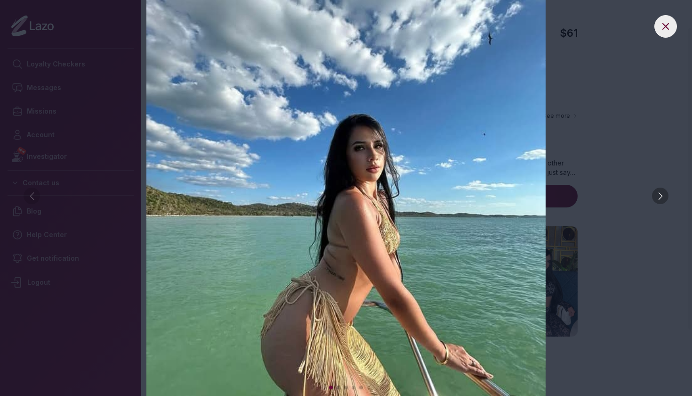
click at [666, 197] on div at bounding box center [660, 195] width 16 height 16
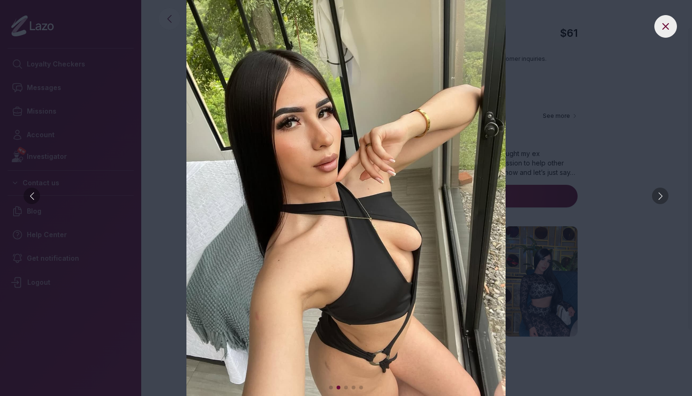
click at [666, 197] on div at bounding box center [660, 195] width 16 height 16
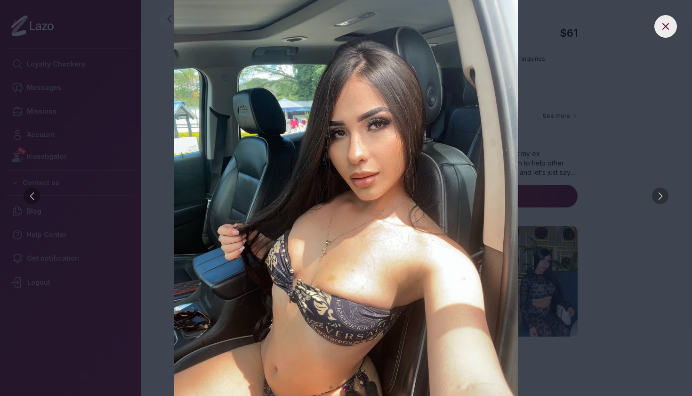
click at [666, 197] on div at bounding box center [660, 195] width 16 height 16
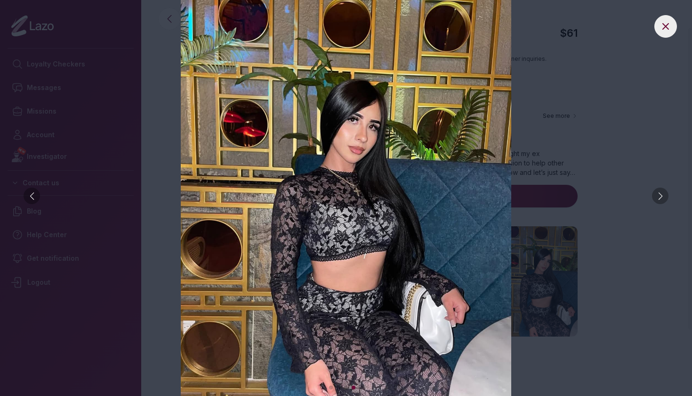
click at [666, 198] on div at bounding box center [660, 195] width 16 height 16
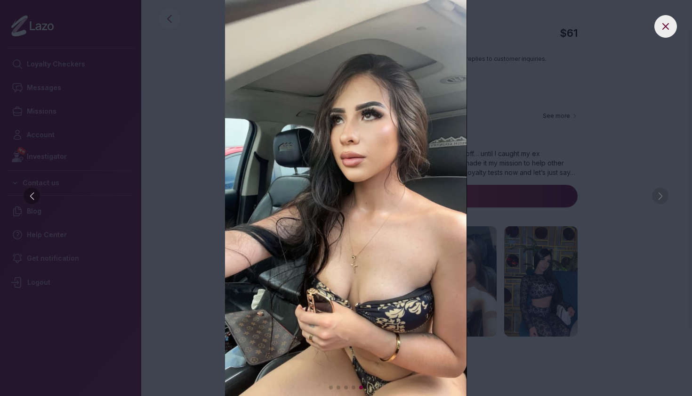
click at [669, 196] on img at bounding box center [346, 198] width 655 height 396
click at [661, 197] on img at bounding box center [346, 198] width 655 height 396
click at [639, 146] on img at bounding box center [346, 198] width 655 height 396
click at [667, 22] on icon at bounding box center [665, 26] width 11 height 11
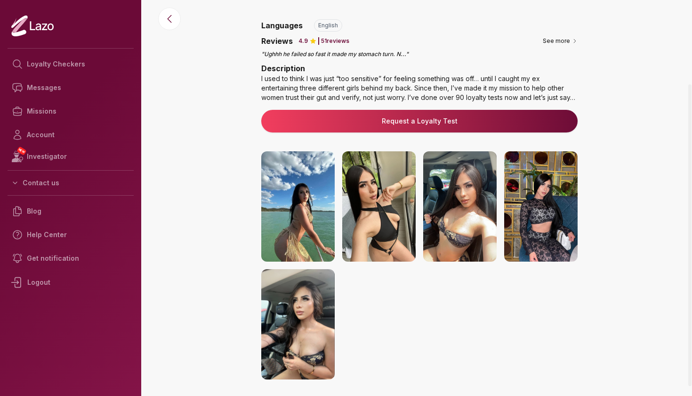
scroll to position [90, 0]
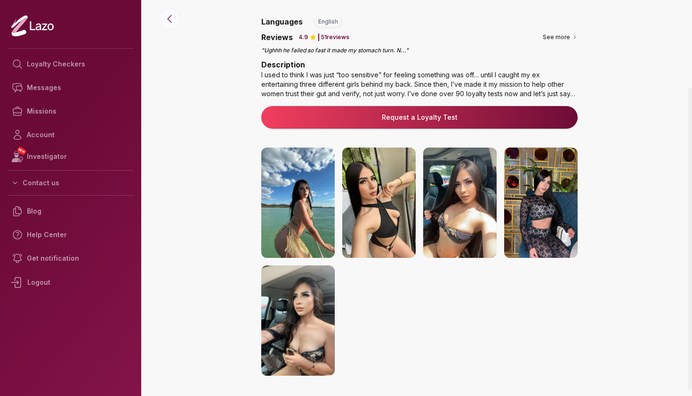
click at [167, 21] on icon at bounding box center [169, 18] width 11 height 11
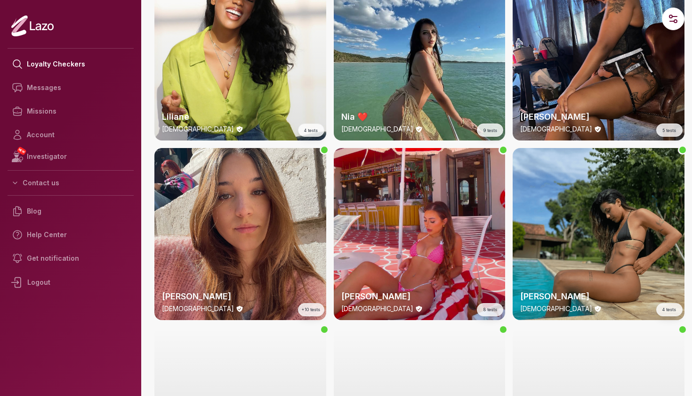
scroll to position [1866, 0]
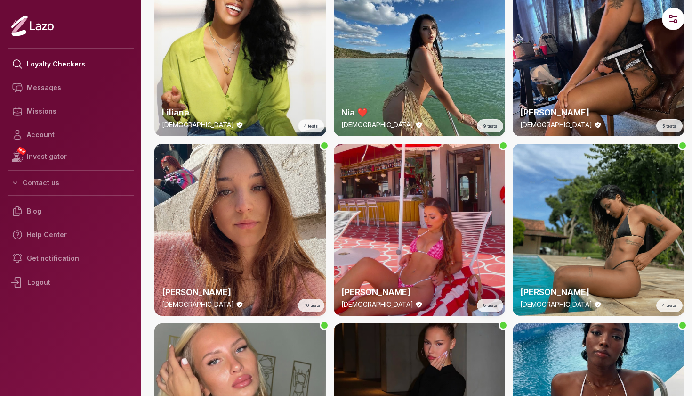
click at [603, 184] on div "[PERSON_NAME] [DEMOGRAPHIC_DATA] 4 tests" at bounding box center [599, 230] width 172 height 172
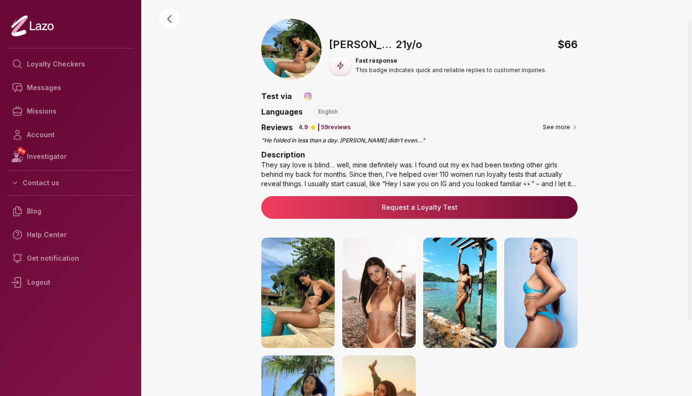
click at [290, 269] on img at bounding box center [297, 292] width 73 height 110
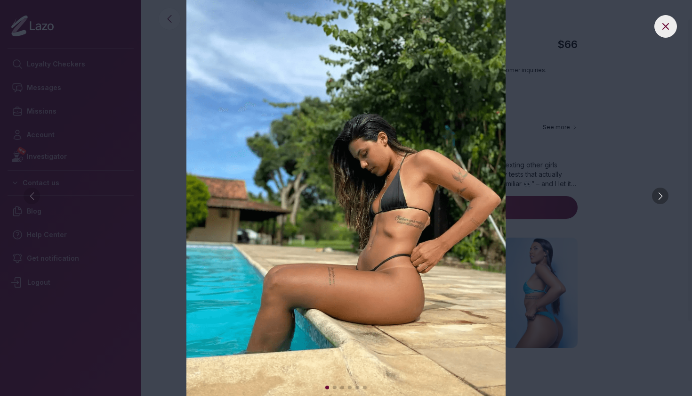
click at [659, 196] on div at bounding box center [660, 195] width 16 height 16
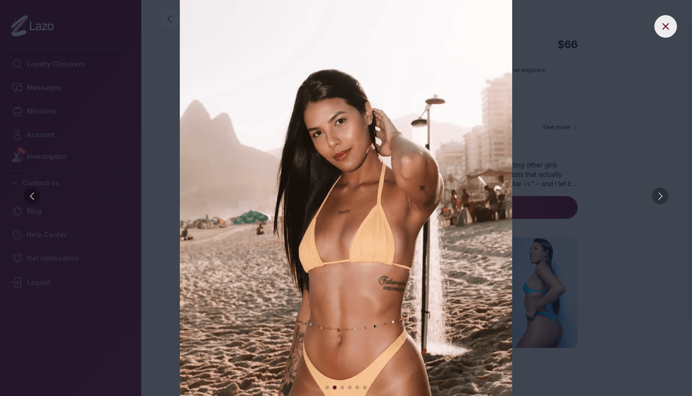
click at [659, 196] on div at bounding box center [660, 195] width 16 height 16
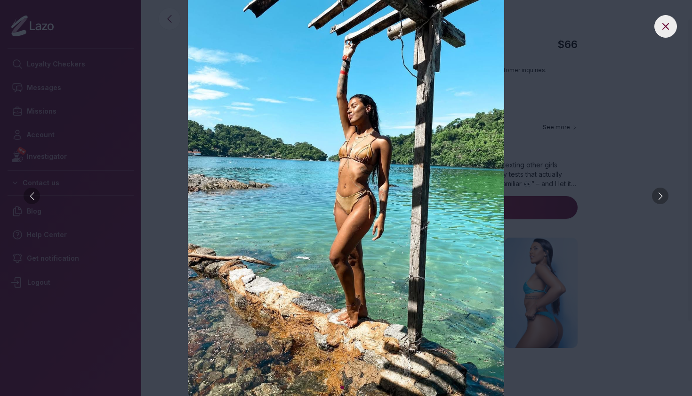
click at [659, 196] on div at bounding box center [660, 195] width 16 height 16
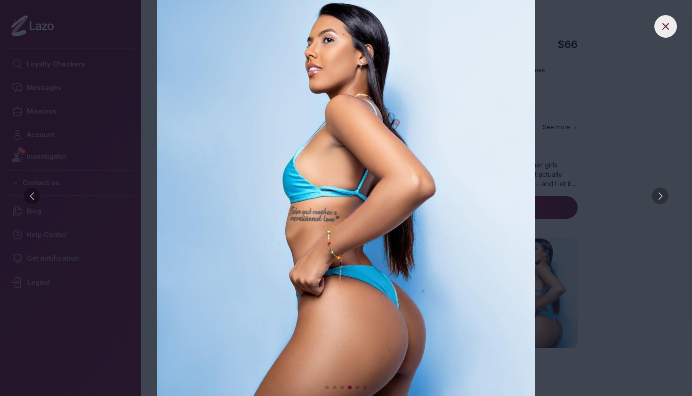
click at [659, 196] on div at bounding box center [660, 195] width 16 height 16
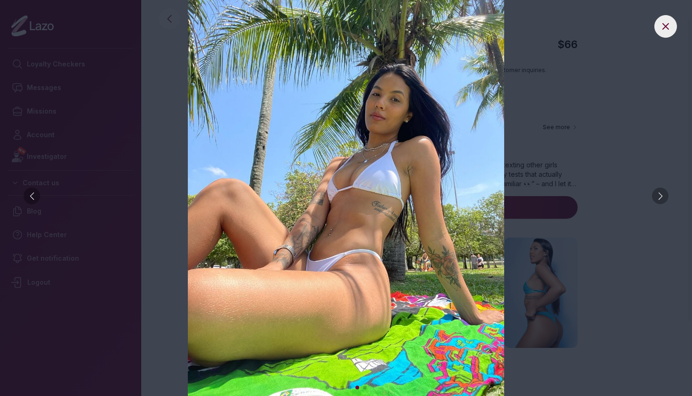
click at [659, 196] on div at bounding box center [660, 195] width 16 height 16
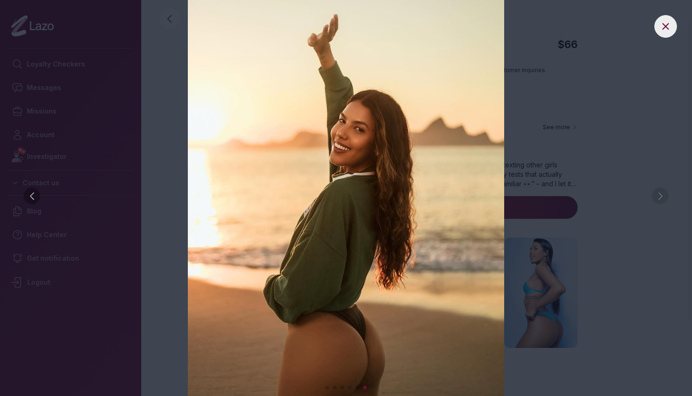
click at [659, 196] on img at bounding box center [346, 198] width 655 height 396
click at [636, 82] on img at bounding box center [346, 198] width 655 height 396
click at [660, 25] on button at bounding box center [666, 26] width 23 height 23
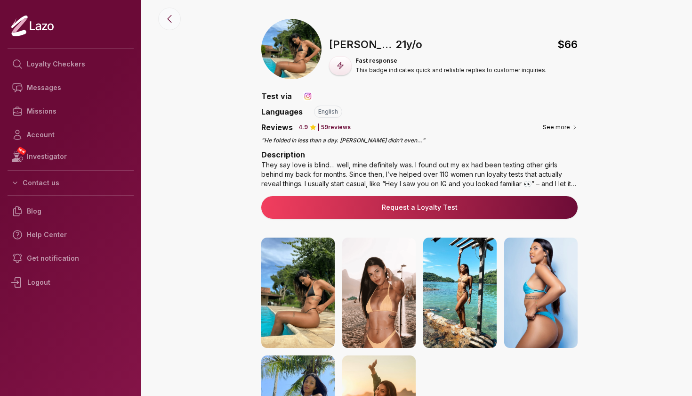
click at [169, 17] on icon at bounding box center [169, 18] width 11 height 11
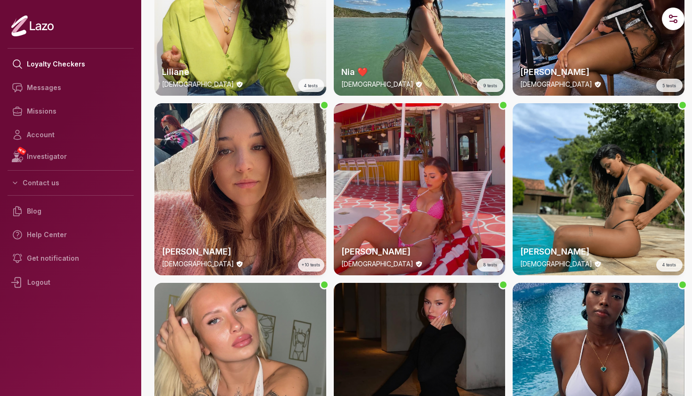
scroll to position [1907, 0]
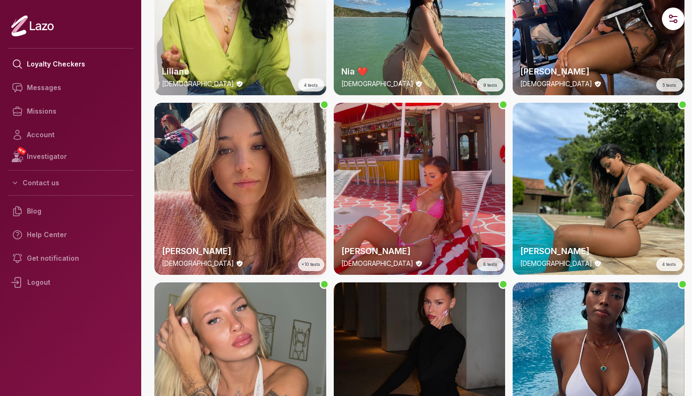
click at [434, 217] on div "[PERSON_NAME] [DEMOGRAPHIC_DATA] 8 tests" at bounding box center [420, 189] width 172 height 172
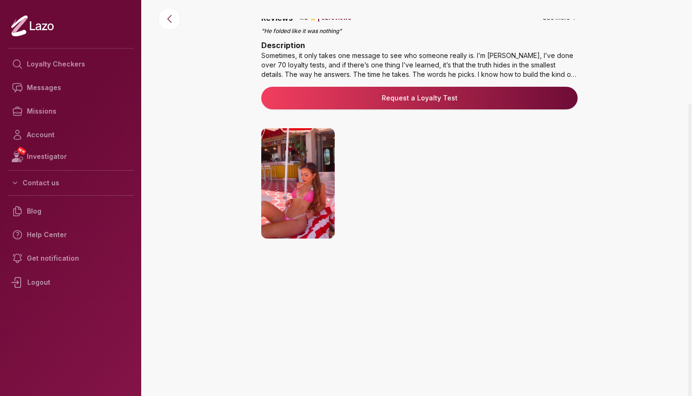
scroll to position [113, 0]
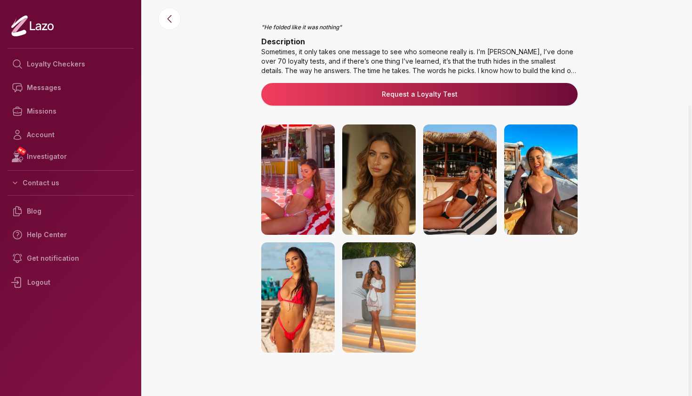
click at [296, 198] on img at bounding box center [297, 179] width 73 height 110
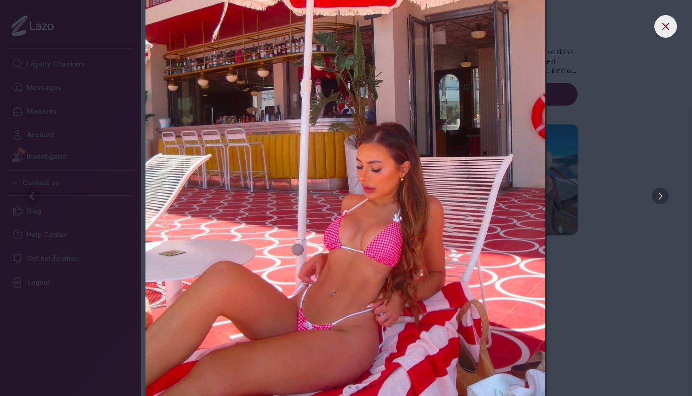
click at [658, 198] on div at bounding box center [660, 195] width 16 height 16
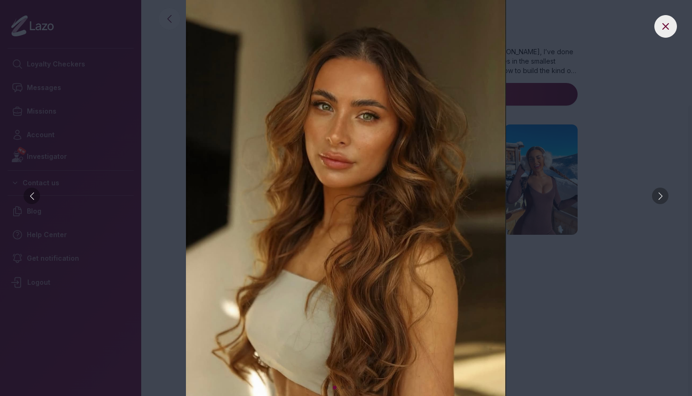
click at [658, 198] on div at bounding box center [660, 195] width 16 height 16
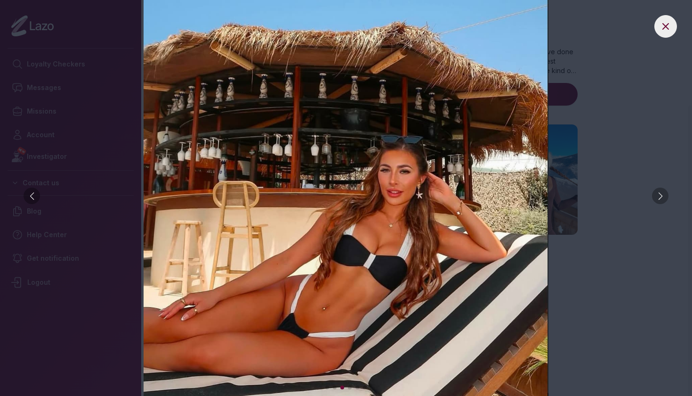
click at [658, 198] on div at bounding box center [660, 195] width 16 height 16
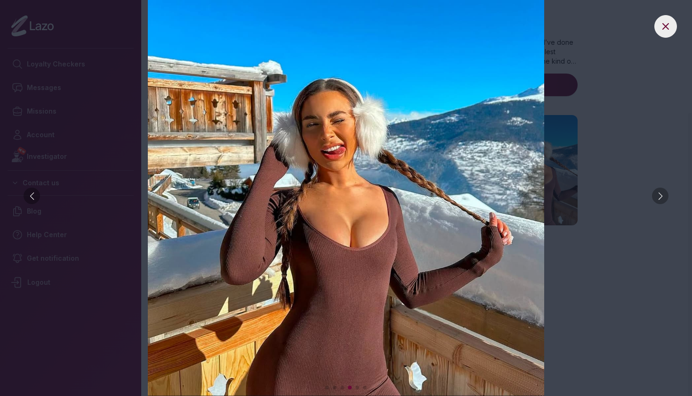
scroll to position [122, 0]
click at [663, 198] on div at bounding box center [660, 195] width 16 height 16
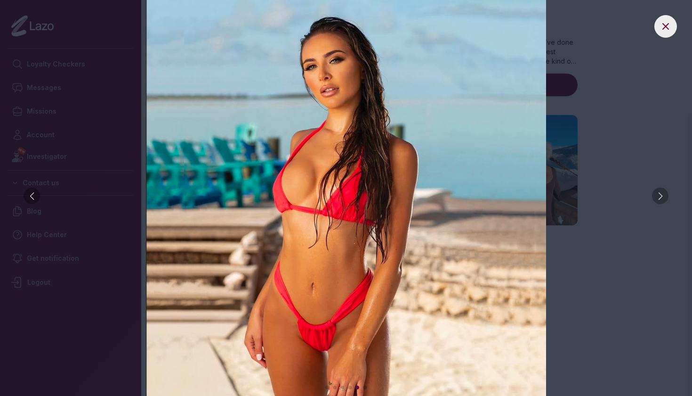
click at [663, 198] on div at bounding box center [660, 195] width 16 height 16
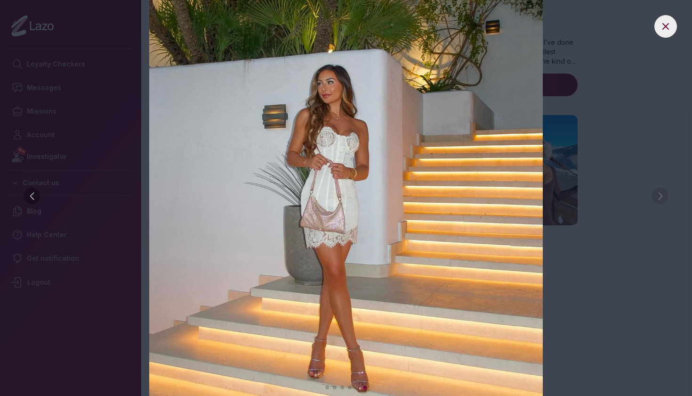
click at [663, 198] on img at bounding box center [346, 198] width 655 height 396
click at [667, 28] on icon at bounding box center [666, 27] width 6 height 6
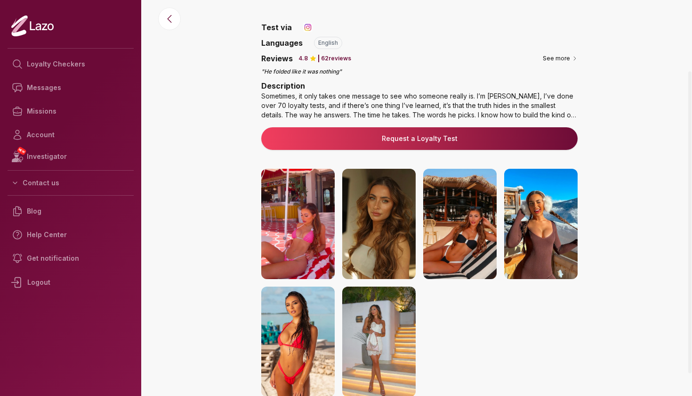
scroll to position [68, 0]
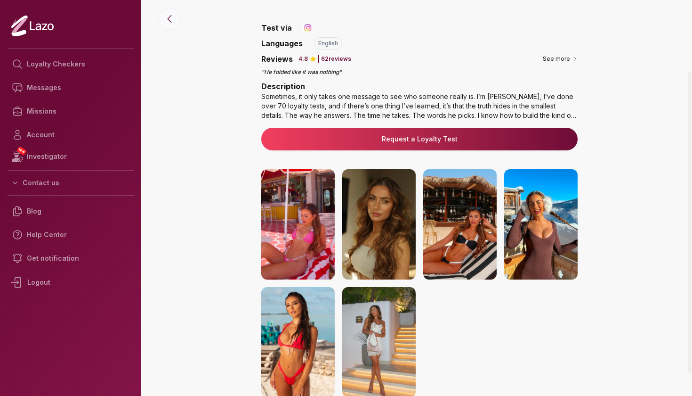
click at [169, 24] on icon at bounding box center [169, 18] width 11 height 11
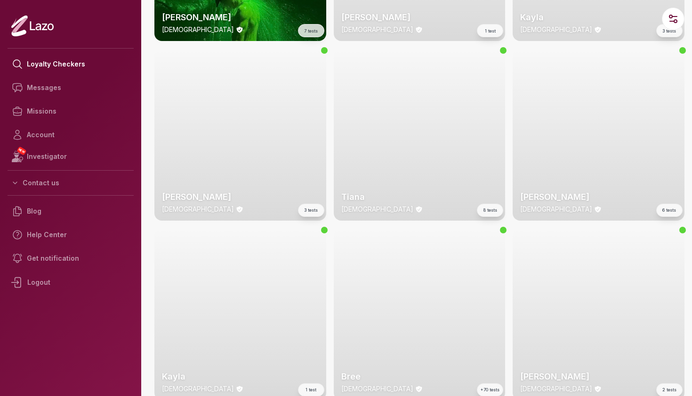
scroll to position [2476, 0]
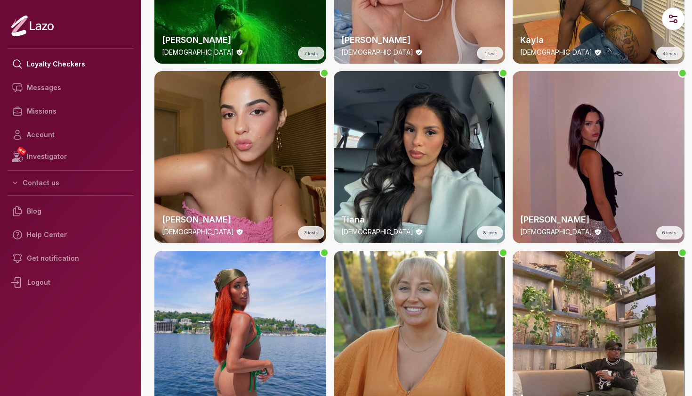
click at [279, 145] on div "[PERSON_NAME] [DEMOGRAPHIC_DATA] 3 tests" at bounding box center [240, 157] width 172 height 172
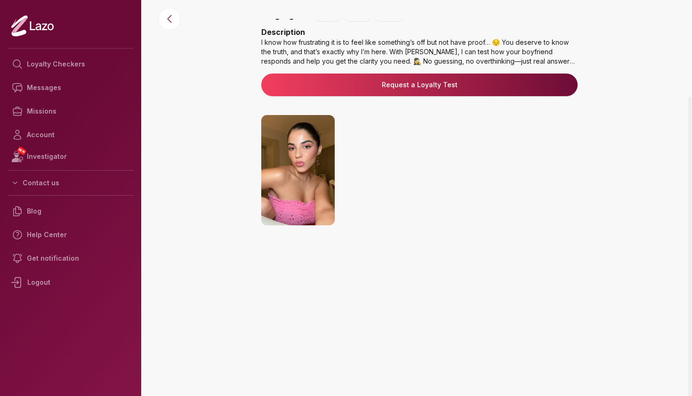
scroll to position [96, 0]
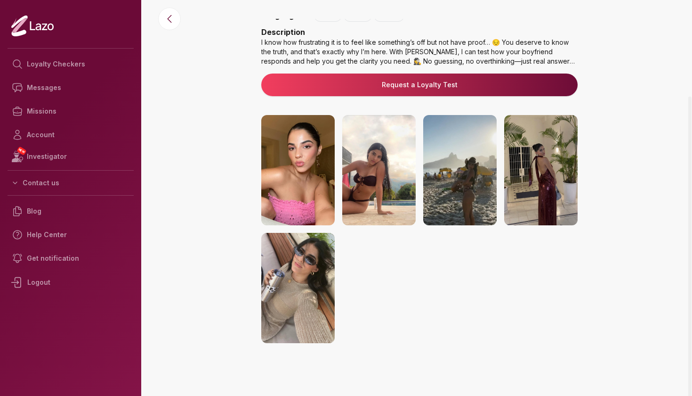
click at [305, 304] on img at bounding box center [297, 288] width 73 height 110
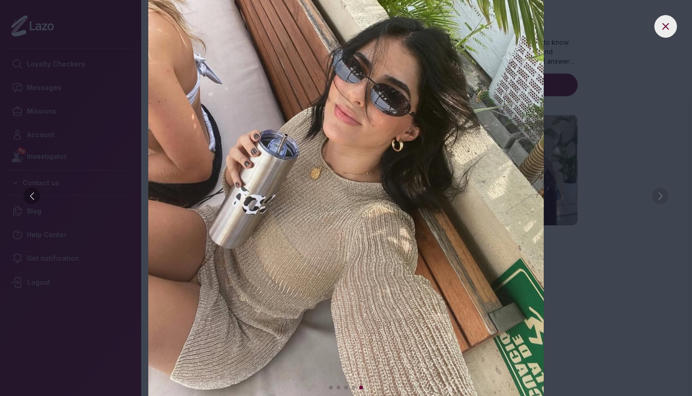
click at [668, 36] on button at bounding box center [666, 26] width 23 height 23
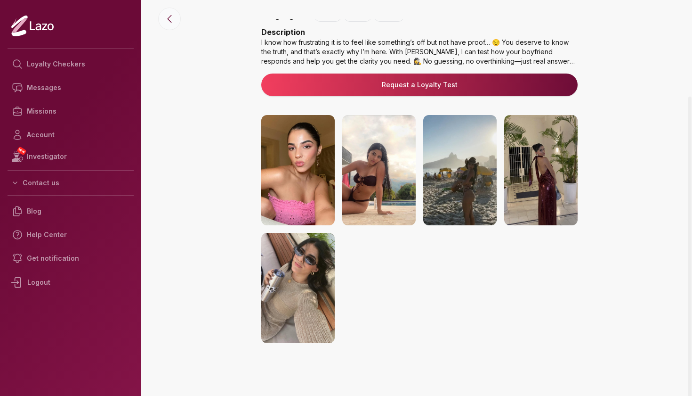
click at [164, 18] on icon at bounding box center [169, 18] width 11 height 11
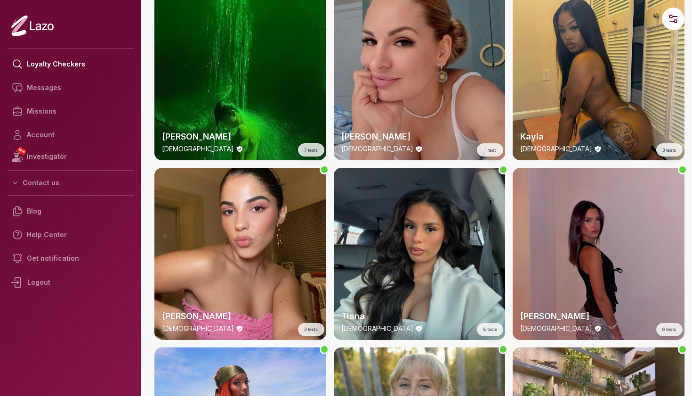
scroll to position [2378, 0]
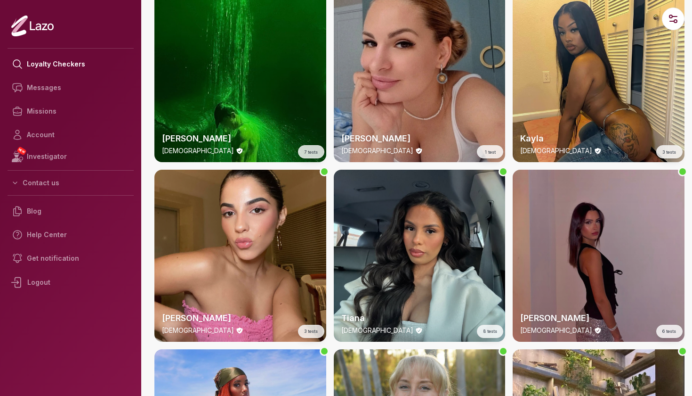
click at [632, 225] on div "[PERSON_NAME] [DEMOGRAPHIC_DATA] 6 tests" at bounding box center [599, 256] width 172 height 172
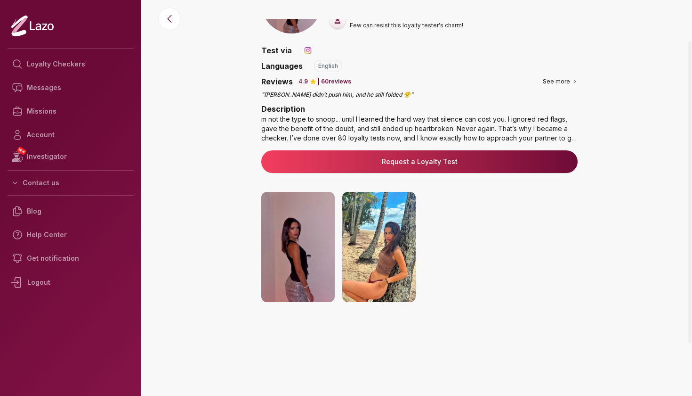
scroll to position [19, 0]
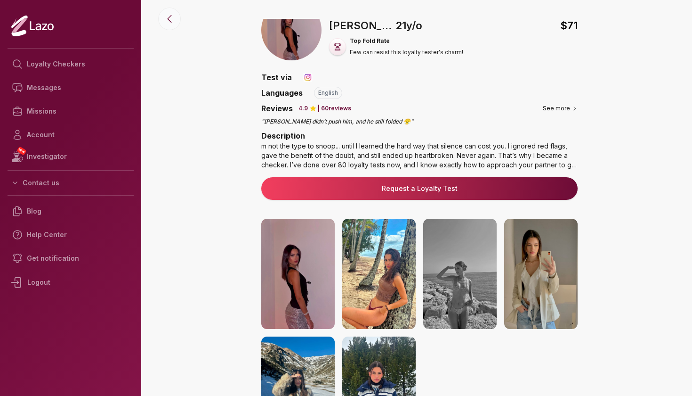
click at [167, 19] on icon at bounding box center [169, 18] width 11 height 11
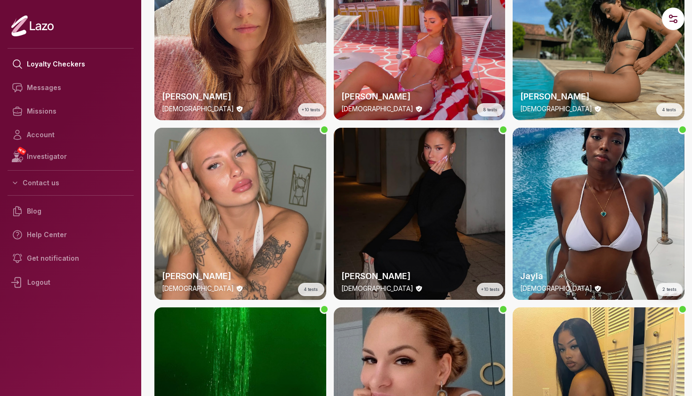
scroll to position [2112, 0]
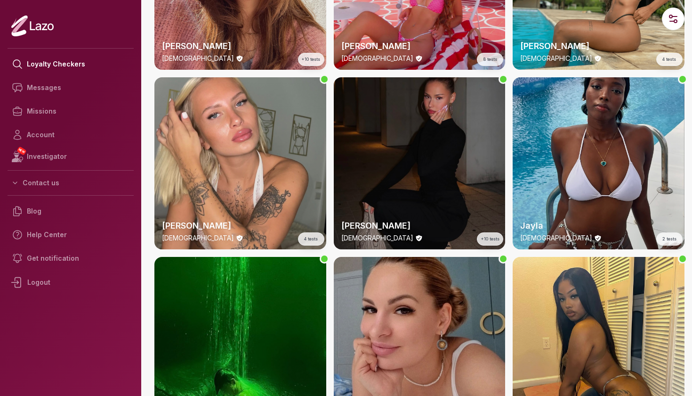
click at [438, 164] on div "[PERSON_NAME] [DEMOGRAPHIC_DATA] +10 tests" at bounding box center [420, 163] width 172 height 172
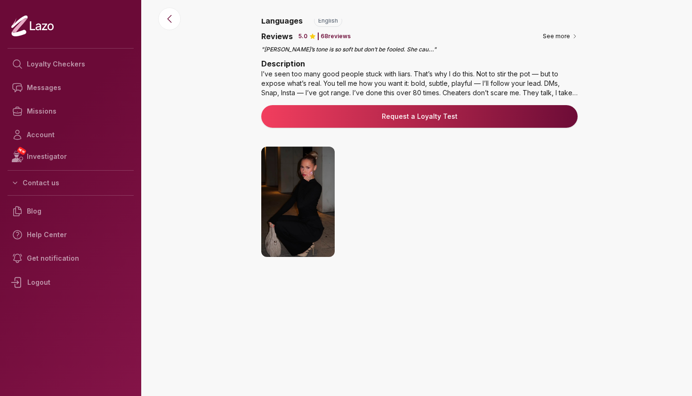
scroll to position [105, 0]
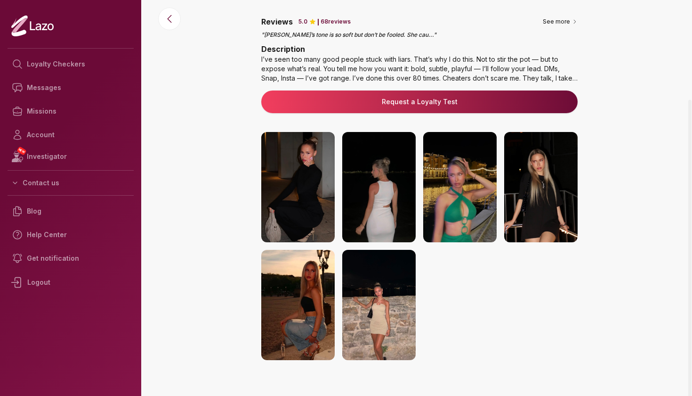
click at [308, 207] on img at bounding box center [297, 187] width 73 height 110
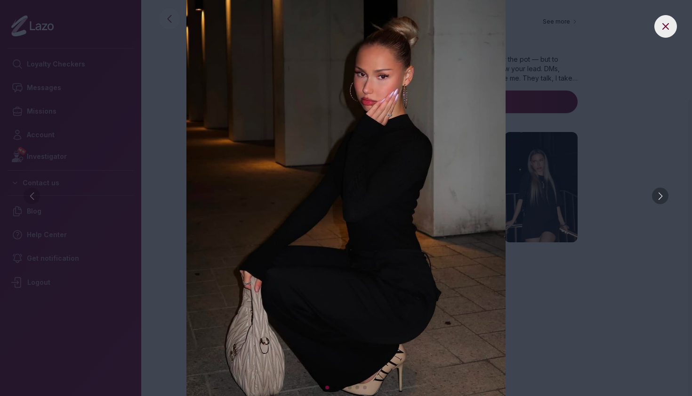
click at [663, 194] on div at bounding box center [660, 195] width 16 height 16
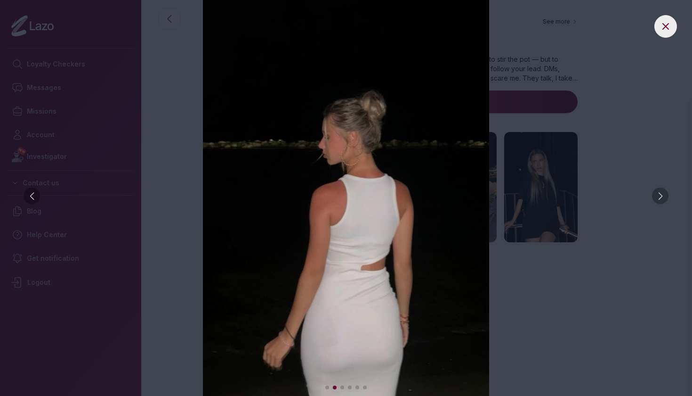
click at [663, 194] on div at bounding box center [660, 195] width 16 height 16
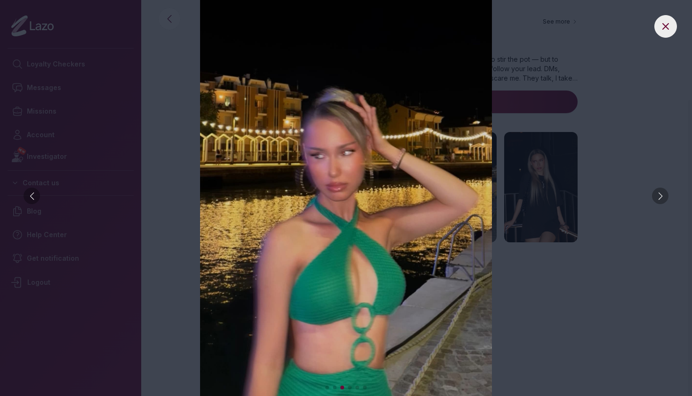
click at [663, 194] on div at bounding box center [660, 195] width 16 height 16
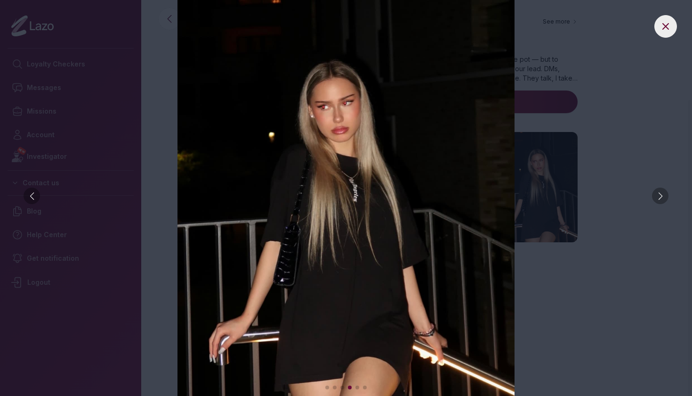
click at [663, 194] on div at bounding box center [660, 195] width 16 height 16
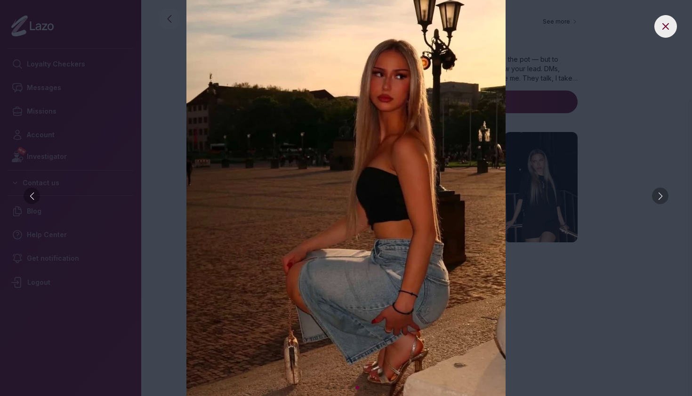
click at [663, 194] on div at bounding box center [660, 195] width 16 height 16
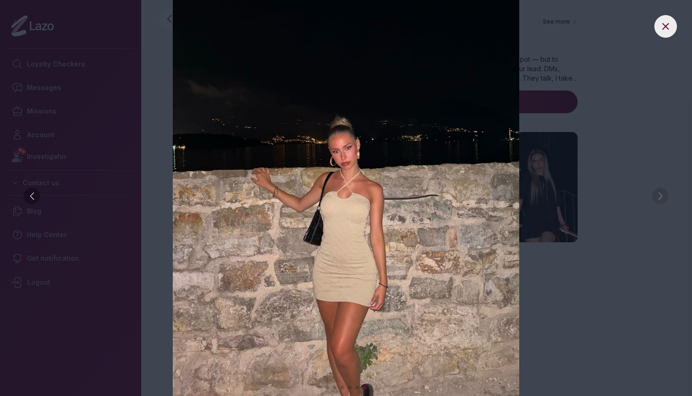
click at [637, 149] on img at bounding box center [346, 198] width 655 height 396
click at [659, 21] on button at bounding box center [666, 26] width 23 height 23
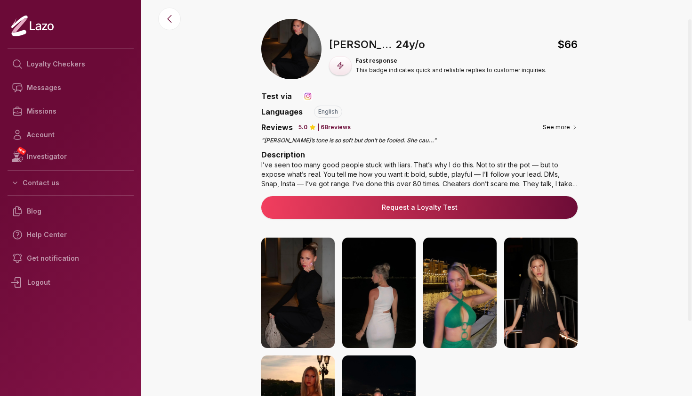
scroll to position [0, 0]
click at [307, 96] on img at bounding box center [307, 95] width 9 height 9
click at [565, 126] on button "See more" at bounding box center [560, 126] width 35 height 9
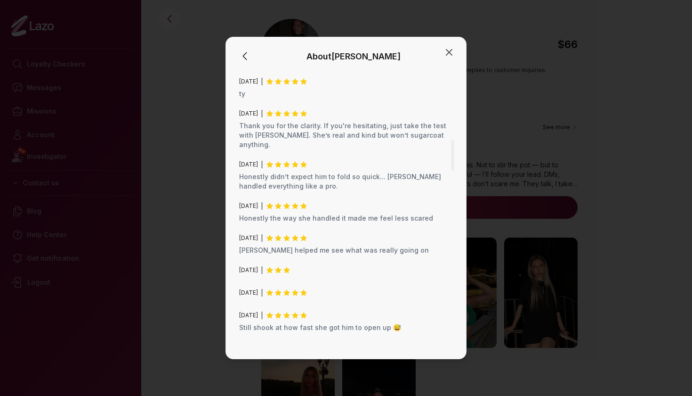
scroll to position [631, 0]
click at [445, 54] on icon "button" at bounding box center [449, 52] width 11 height 11
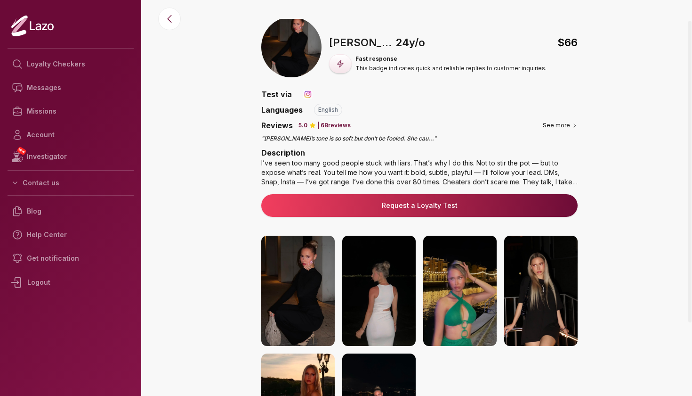
scroll to position [5, 0]
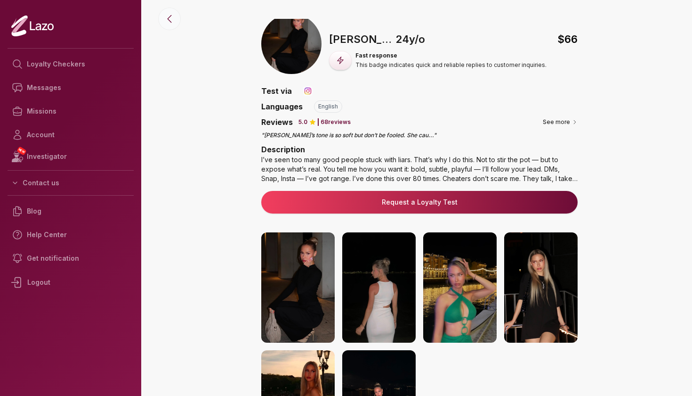
click at [167, 23] on icon at bounding box center [169, 18] width 11 height 11
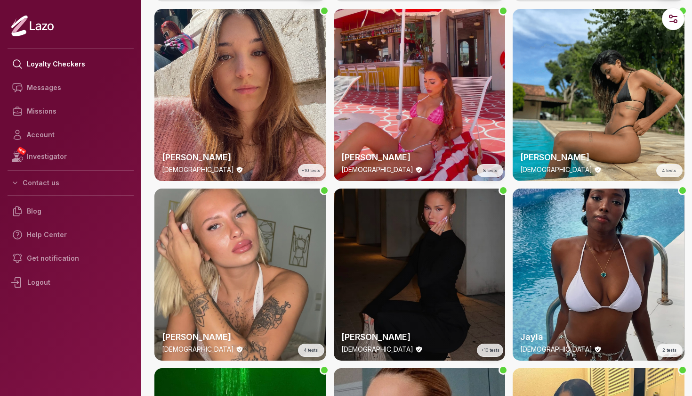
scroll to position [1974, 0]
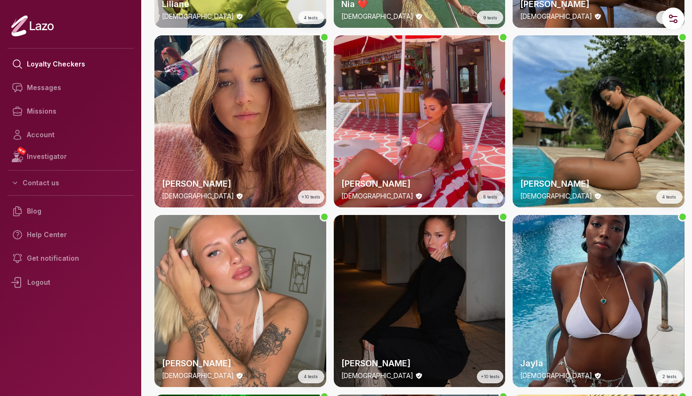
click at [564, 121] on div "[PERSON_NAME] [DEMOGRAPHIC_DATA] 4 tests" at bounding box center [599, 121] width 172 height 172
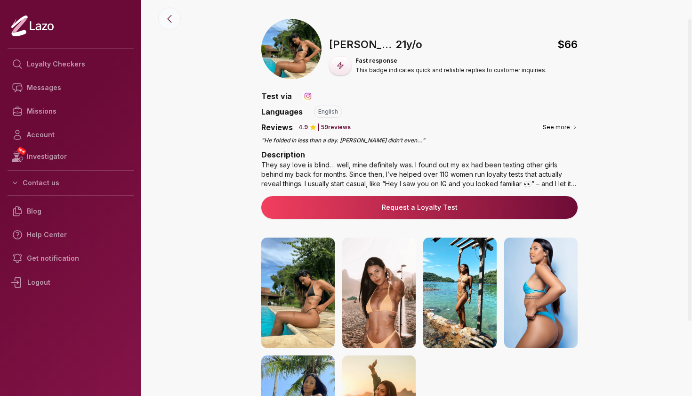
click at [172, 19] on icon at bounding box center [169, 18] width 11 height 11
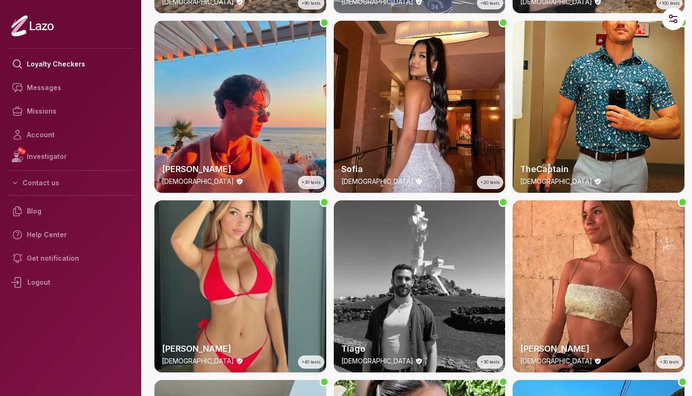
scroll to position [413, 0]
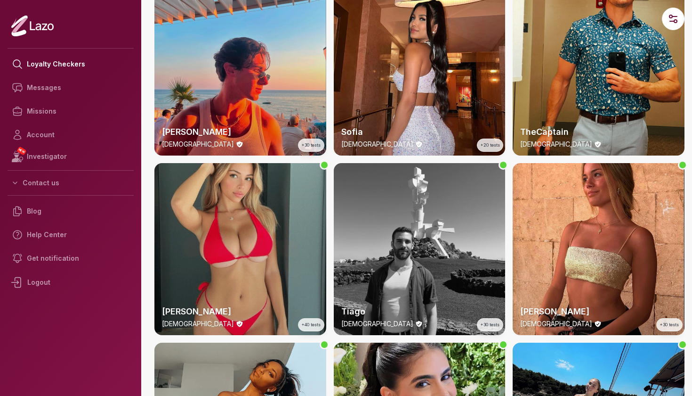
click at [270, 220] on div "[PERSON_NAME] [DEMOGRAPHIC_DATA] +40 tests" at bounding box center [240, 249] width 172 height 172
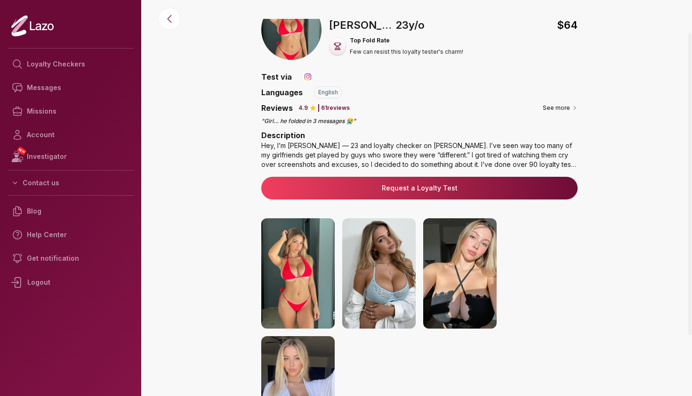
scroll to position [11, 0]
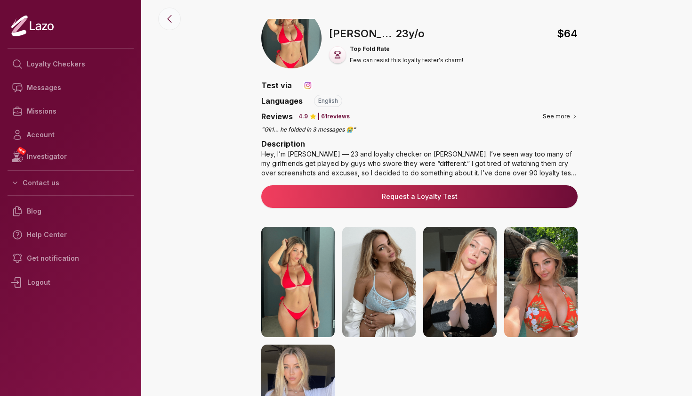
click at [171, 16] on icon at bounding box center [169, 18] width 11 height 11
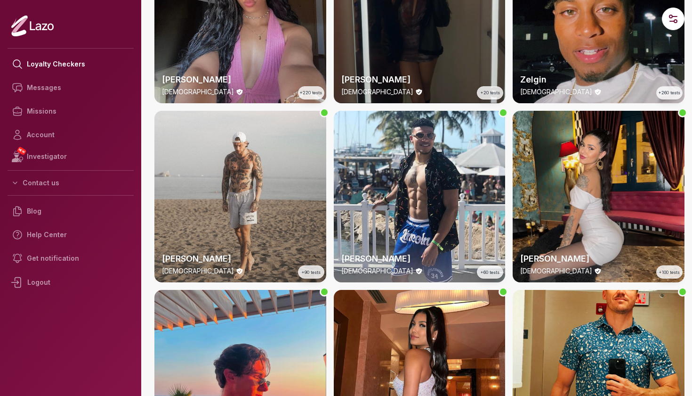
scroll to position [109, 0]
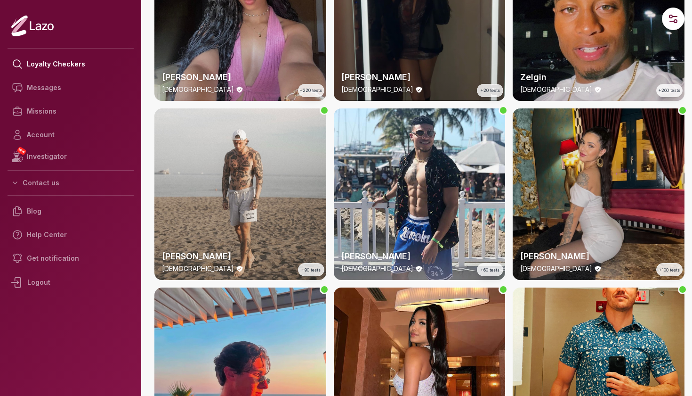
click at [615, 131] on div "[PERSON_NAME] [DEMOGRAPHIC_DATA] +100 tests" at bounding box center [599, 194] width 172 height 172
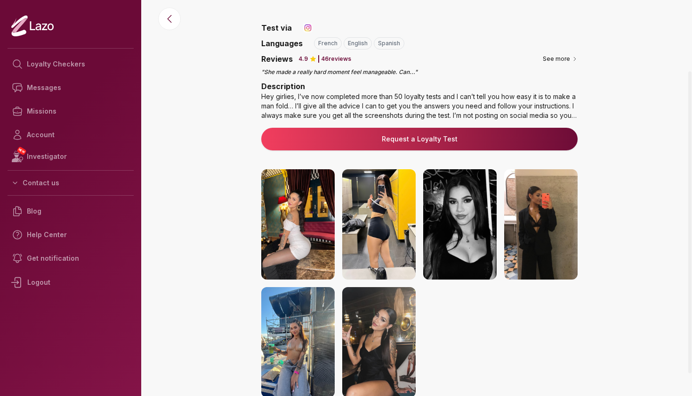
scroll to position [73, 0]
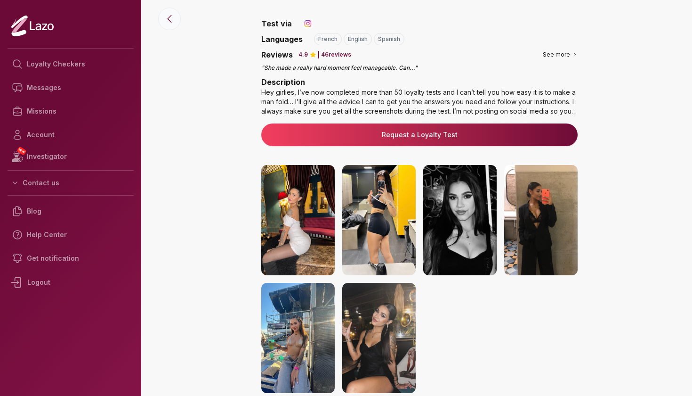
click at [174, 24] on icon at bounding box center [169, 18] width 11 height 11
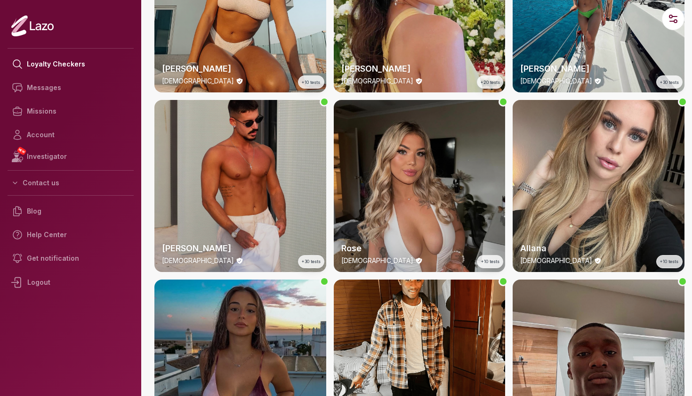
scroll to position [846, 0]
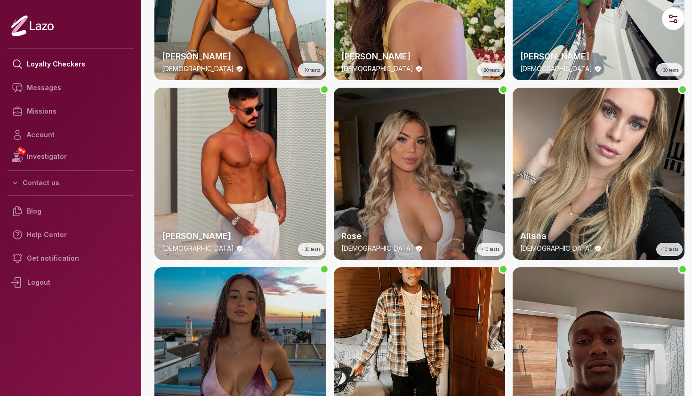
click at [369, 168] on div "Rose [DEMOGRAPHIC_DATA] +10 tests" at bounding box center [420, 174] width 172 height 172
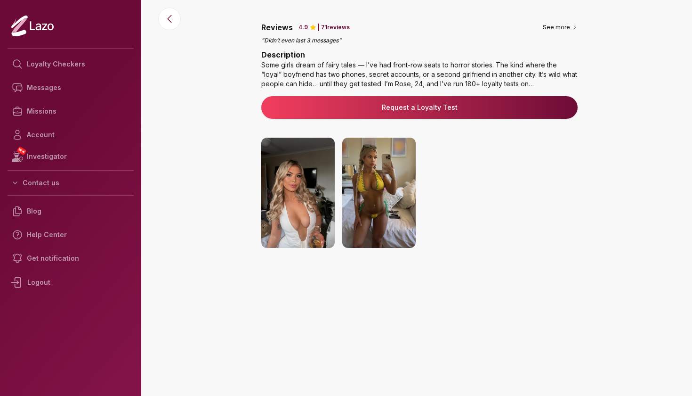
scroll to position [115, 0]
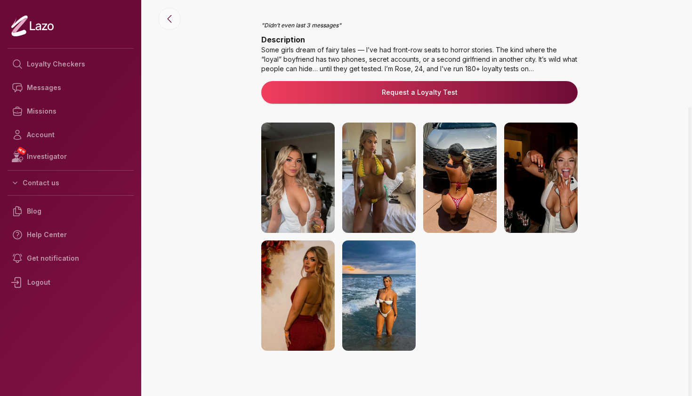
click at [169, 23] on icon at bounding box center [169, 18] width 11 height 11
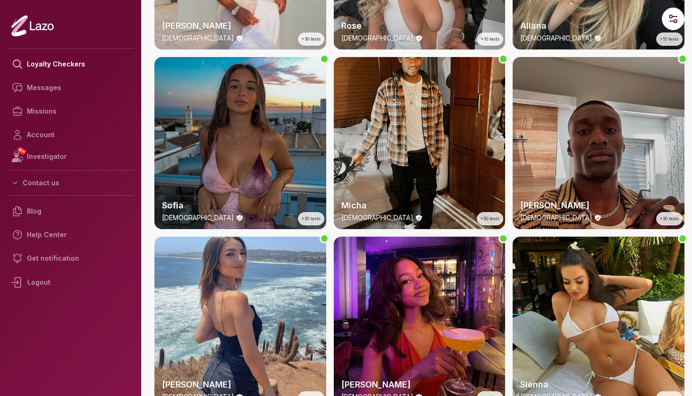
scroll to position [1063, 0]
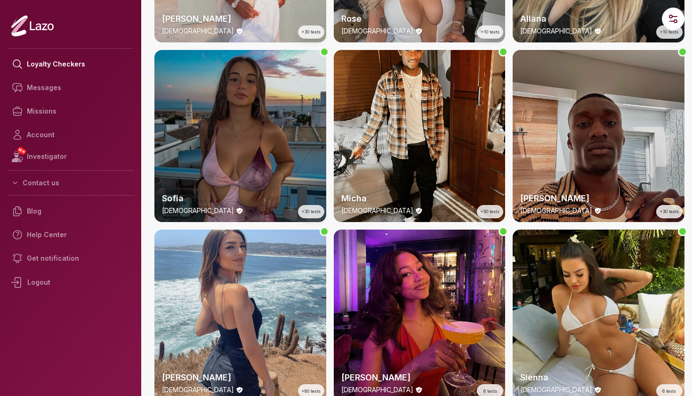
click at [279, 129] on div "Sofia [DEMOGRAPHIC_DATA] +30 tests" at bounding box center [240, 136] width 172 height 172
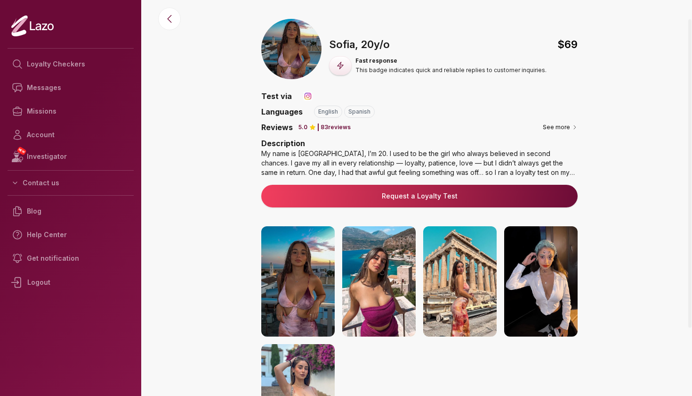
click at [569, 173] on div "My name is [GEOGRAPHIC_DATA], I’m 20. I used to be the girl who always believed…" at bounding box center [419, 163] width 316 height 28
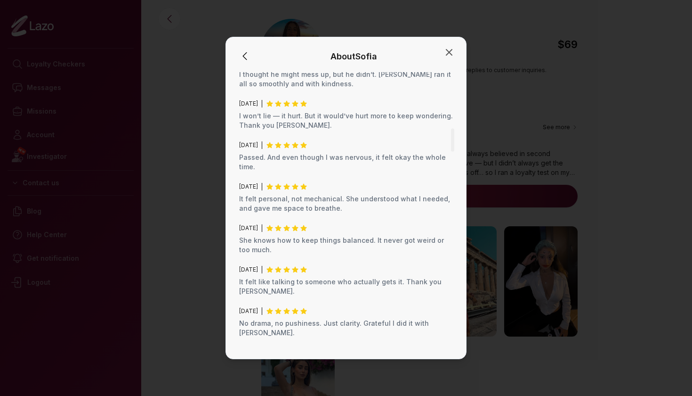
scroll to position [697, 0]
click at [450, 56] on icon "button" at bounding box center [449, 52] width 11 height 11
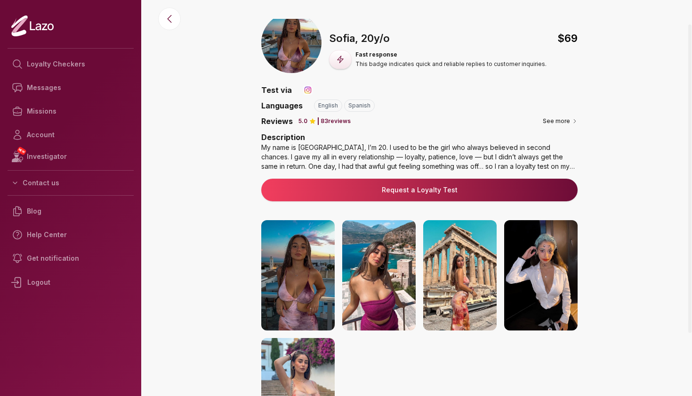
scroll to position [7, 0]
click at [171, 26] on button at bounding box center [169, 19] width 23 height 23
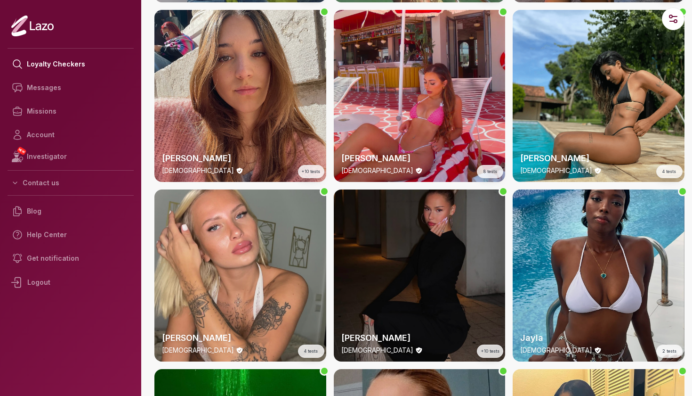
scroll to position [1994, 0]
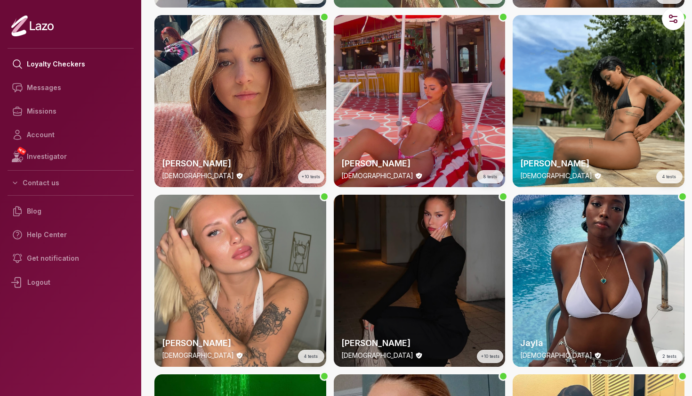
click at [430, 113] on div "[PERSON_NAME] [DEMOGRAPHIC_DATA] 8 tests" at bounding box center [420, 101] width 172 height 172
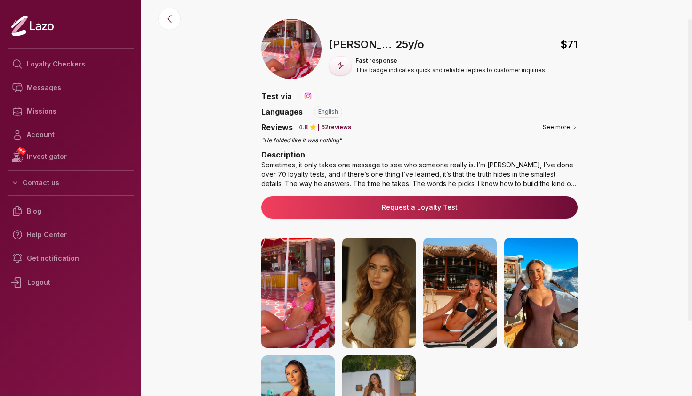
click at [385, 182] on div "Sometimes, it only takes one message to see who someone really is. I’m [PERSON_…" at bounding box center [419, 174] width 316 height 28
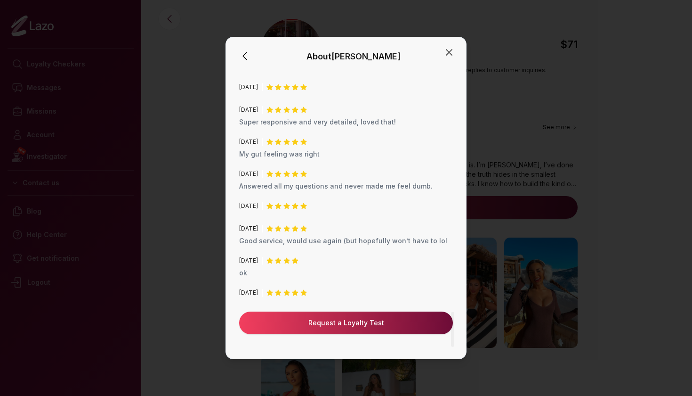
scroll to position [1886, 0]
click at [450, 57] on icon "button" at bounding box center [449, 52] width 11 height 11
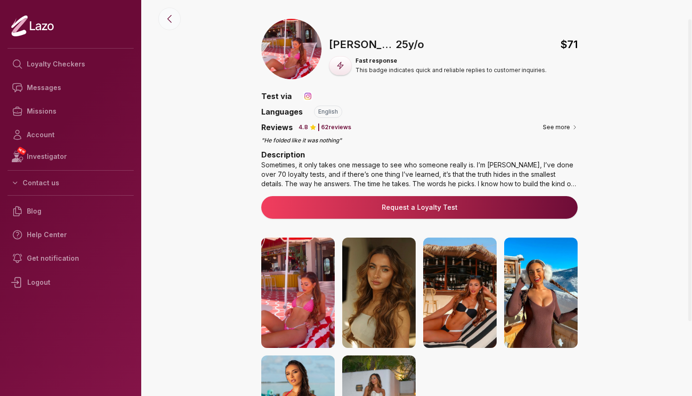
click at [171, 24] on icon at bounding box center [169, 18] width 11 height 11
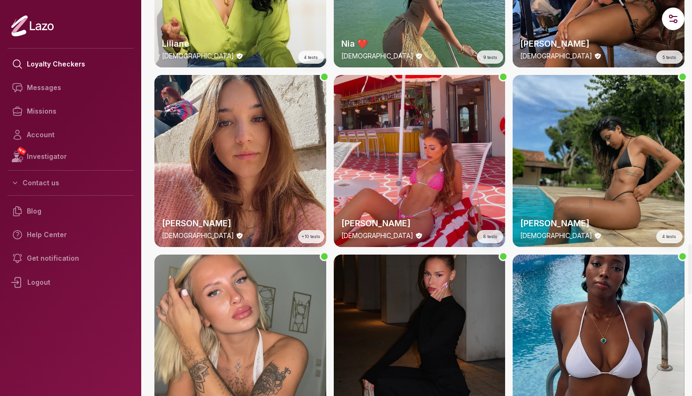
scroll to position [1934, 0]
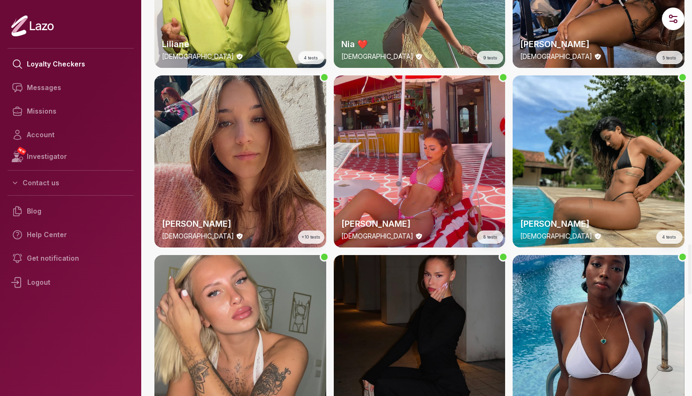
click at [256, 163] on div "[PERSON_NAME] [DEMOGRAPHIC_DATA] +10 tests" at bounding box center [240, 161] width 172 height 172
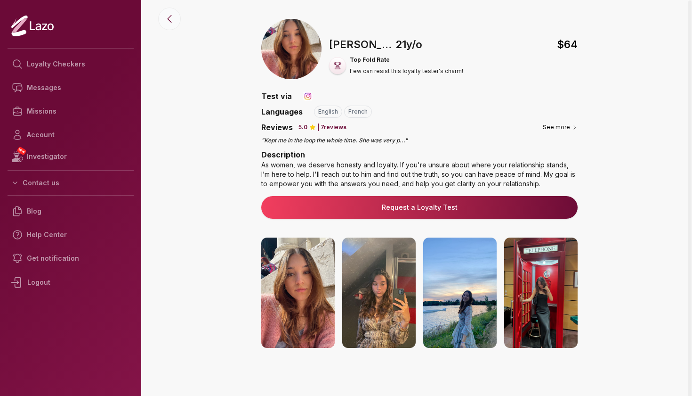
click at [171, 24] on icon at bounding box center [169, 18] width 11 height 11
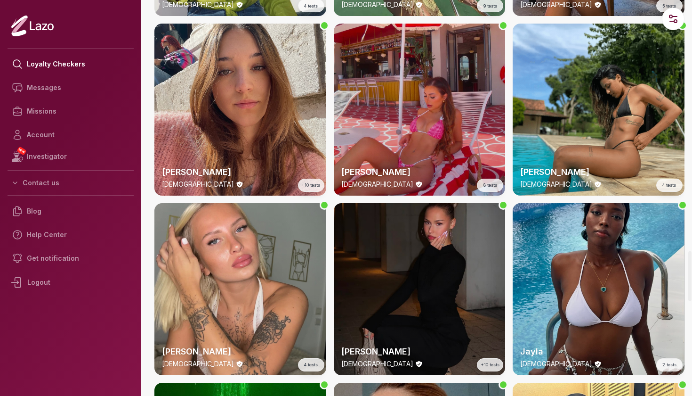
scroll to position [1989, 0]
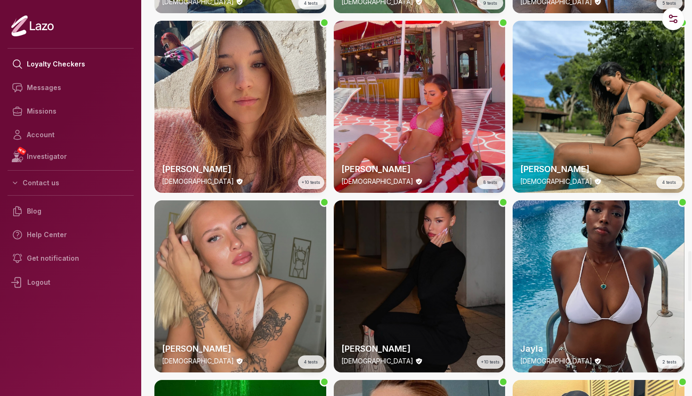
click at [308, 253] on div "[PERSON_NAME] [DEMOGRAPHIC_DATA] 4 tests" at bounding box center [240, 286] width 172 height 172
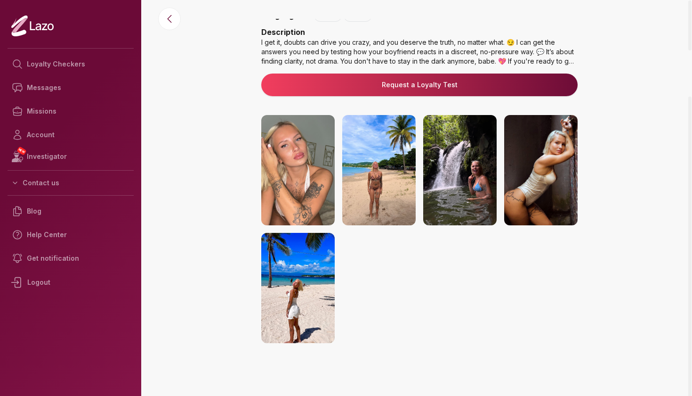
scroll to position [96, 0]
click at [561, 190] on img at bounding box center [540, 170] width 73 height 110
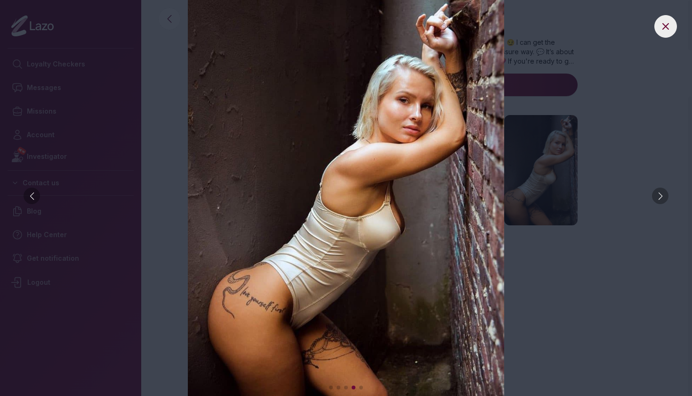
click at [33, 194] on div at bounding box center [32, 195] width 16 height 16
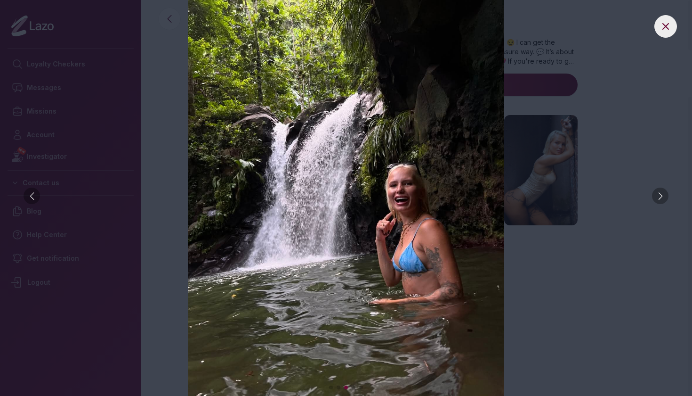
click at [33, 194] on div at bounding box center [32, 195] width 16 height 16
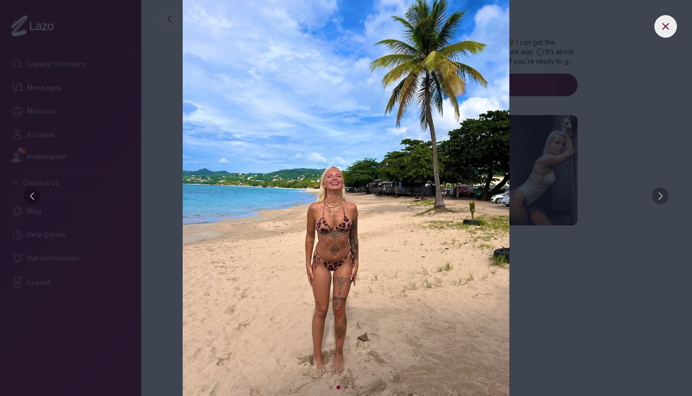
click at [33, 195] on div at bounding box center [32, 195] width 16 height 16
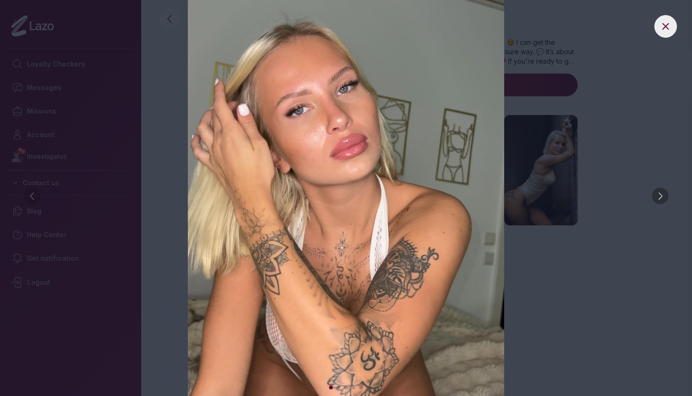
click at [668, 31] on icon at bounding box center [665, 26] width 11 height 11
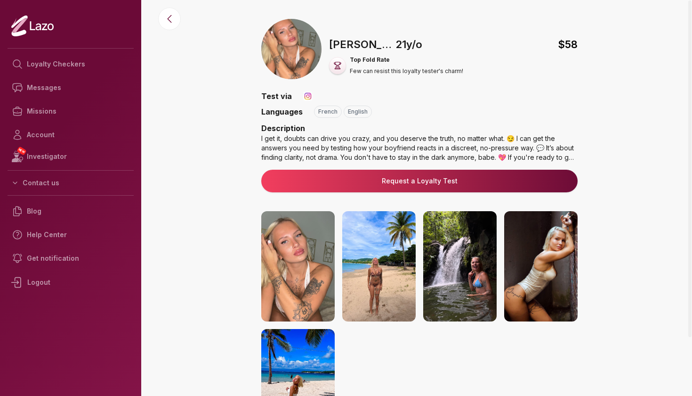
scroll to position [0, 0]
click at [184, 26] on div at bounding box center [170, 17] width 38 height 19
click at [166, 24] on icon at bounding box center [169, 18] width 11 height 11
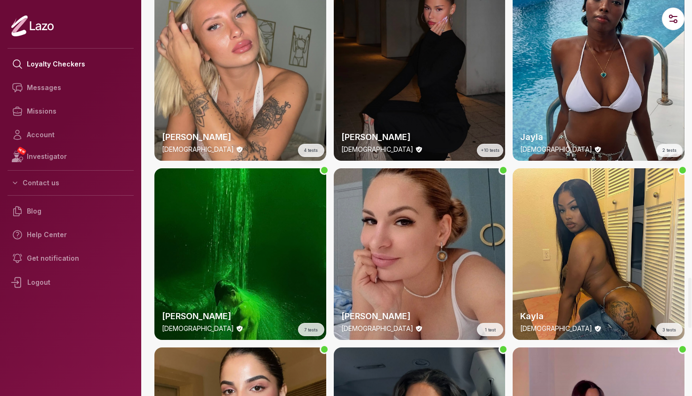
scroll to position [2201, 0]
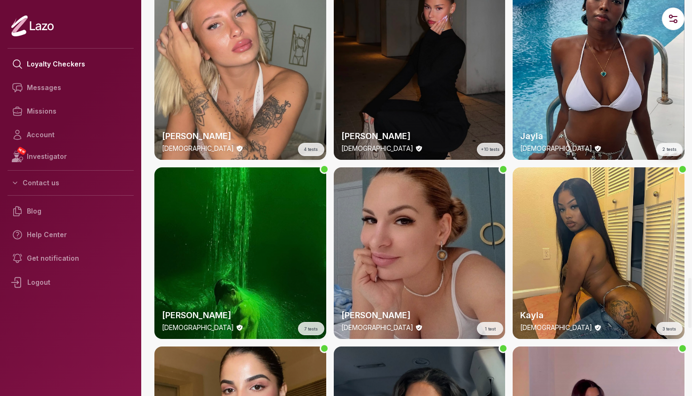
click at [429, 228] on div "[PERSON_NAME] [DEMOGRAPHIC_DATA] 1 test" at bounding box center [420, 253] width 172 height 172
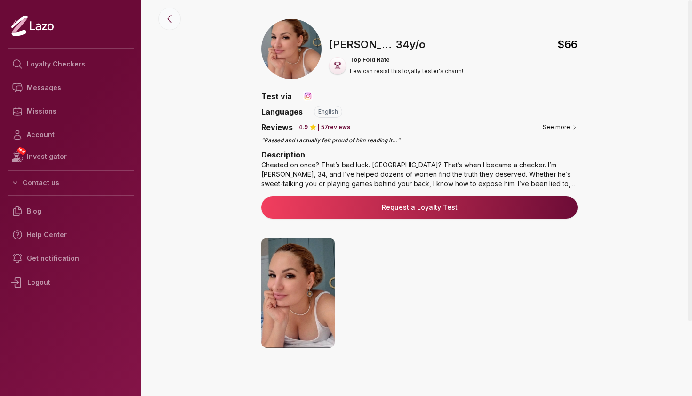
click at [173, 21] on icon at bounding box center [169, 18] width 11 height 11
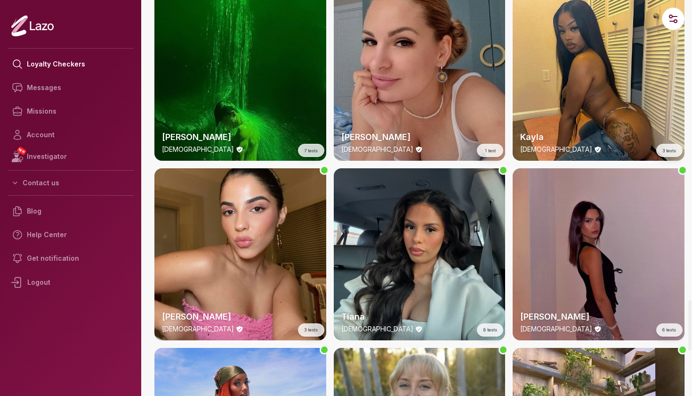
scroll to position [2388, 0]
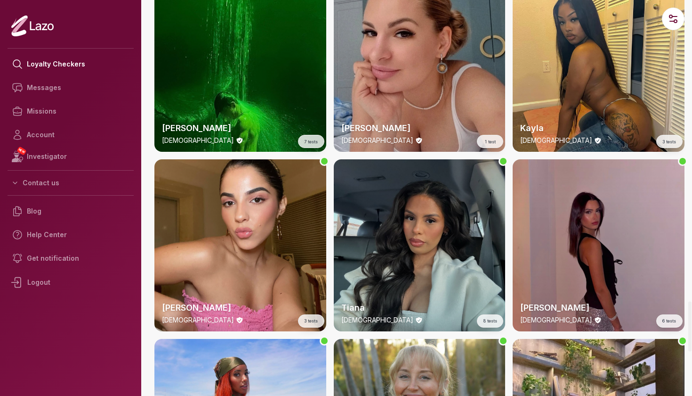
click at [441, 235] on div "Tiana [DEMOGRAPHIC_DATA] 8 tests" at bounding box center [420, 245] width 172 height 172
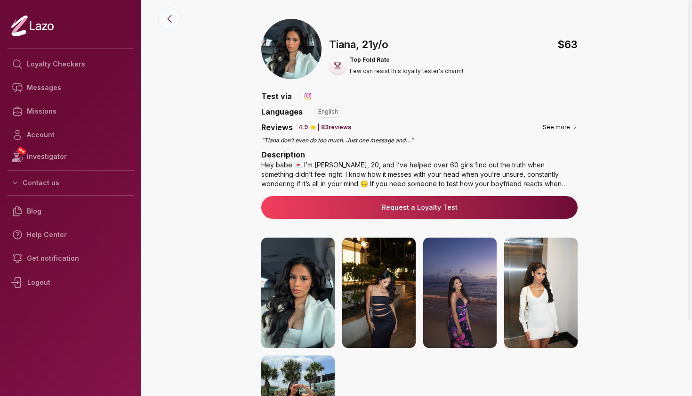
click at [164, 21] on icon at bounding box center [169, 18] width 11 height 11
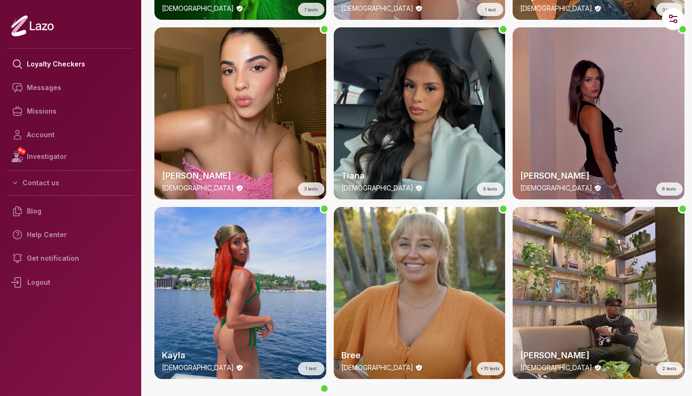
scroll to position [2537, 0]
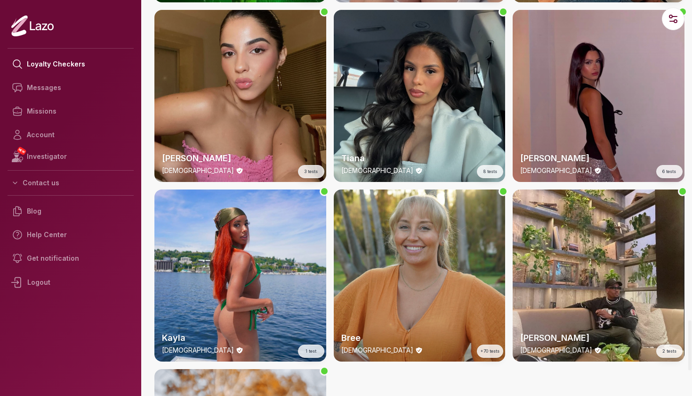
click at [279, 84] on div "[PERSON_NAME] [DEMOGRAPHIC_DATA] 3 tests" at bounding box center [240, 96] width 172 height 172
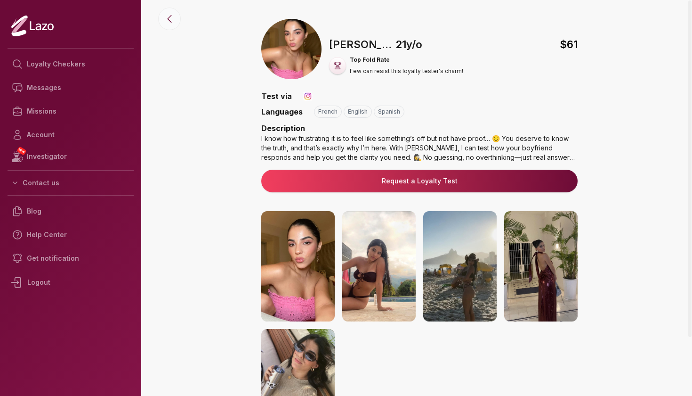
click at [169, 25] on button at bounding box center [169, 19] width 23 height 23
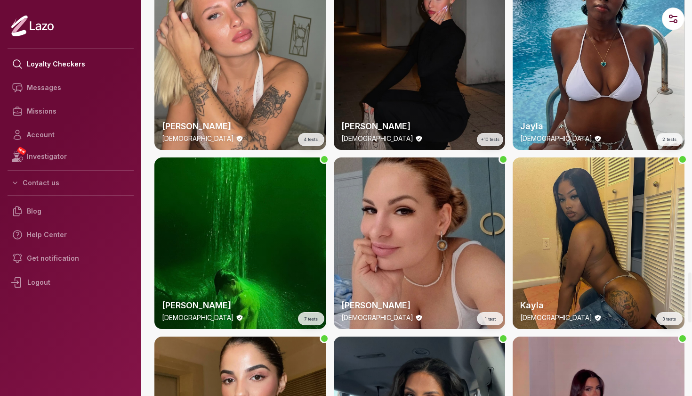
scroll to position [2143, 0]
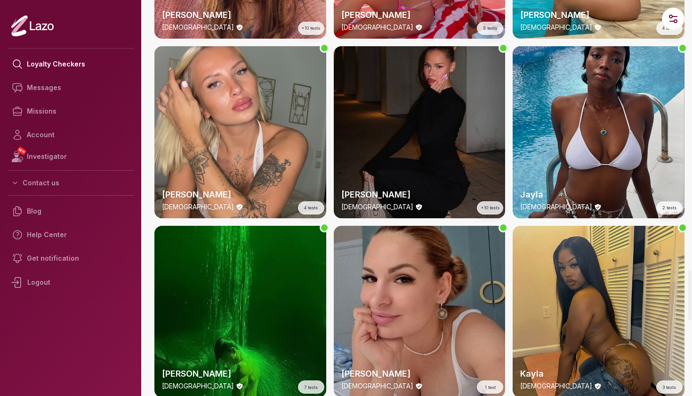
click at [600, 318] on div "Kayla [DEMOGRAPHIC_DATA] 3 tests" at bounding box center [599, 312] width 172 height 172
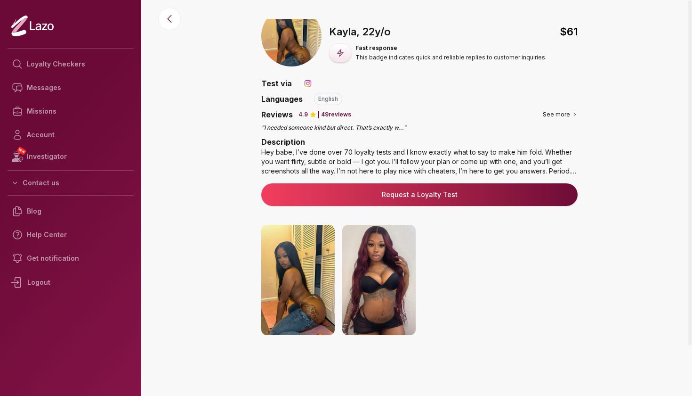
scroll to position [11, 0]
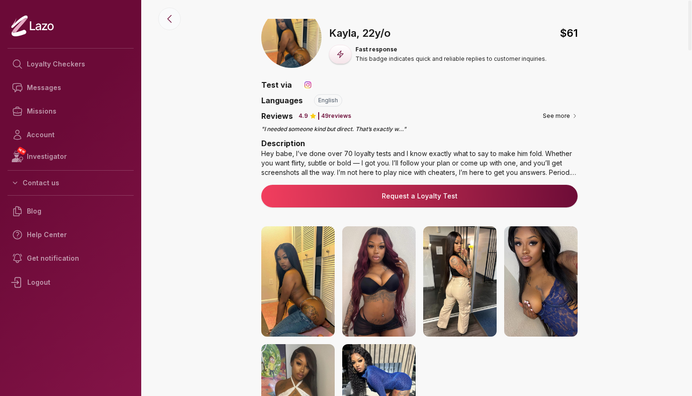
click at [173, 22] on icon at bounding box center [169, 18] width 11 height 11
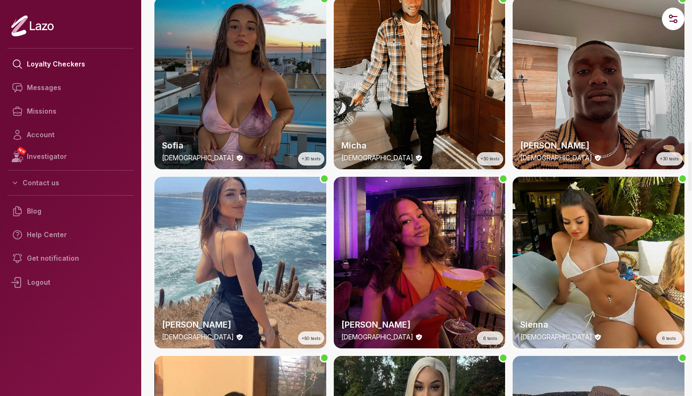
scroll to position [1112, 0]
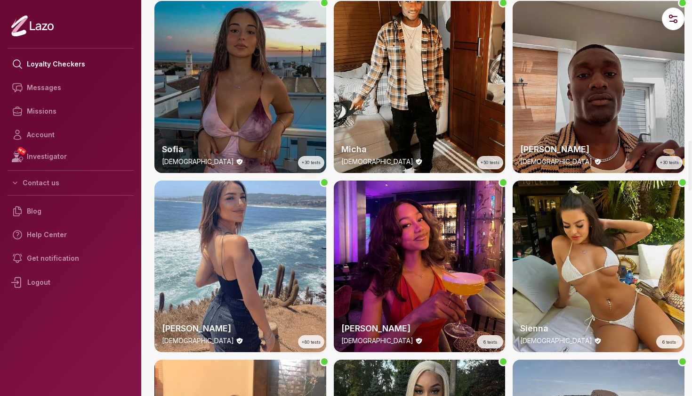
click at [240, 79] on div "Sofia [DEMOGRAPHIC_DATA] +30 tests" at bounding box center [240, 87] width 172 height 172
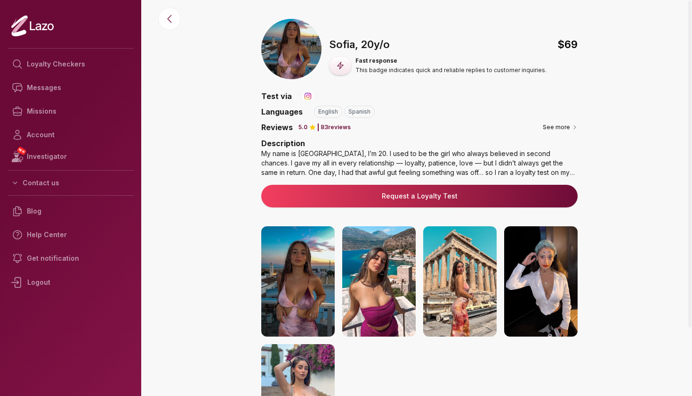
click at [405, 285] on img at bounding box center [378, 281] width 73 height 110
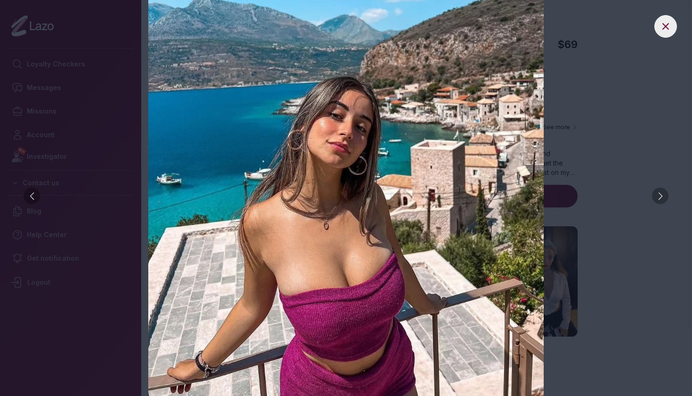
click at [662, 199] on div at bounding box center [660, 195] width 16 height 16
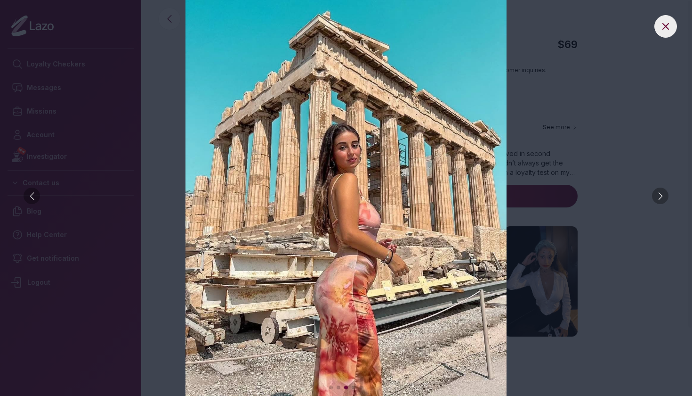
click at [662, 199] on div at bounding box center [660, 195] width 16 height 16
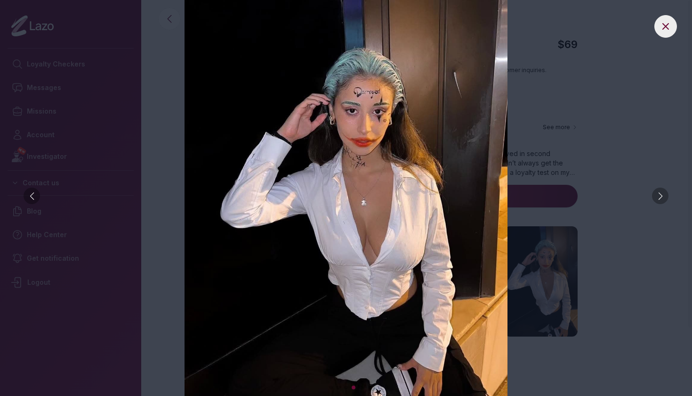
click at [662, 199] on div at bounding box center [660, 195] width 16 height 16
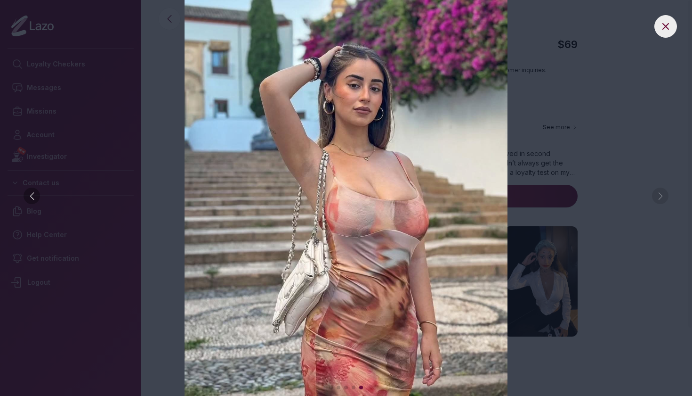
click at [662, 199] on img at bounding box center [346, 198] width 655 height 396
click at [607, 163] on img at bounding box center [346, 198] width 655 height 396
click at [652, 31] on img at bounding box center [346, 198] width 655 height 396
click at [658, 30] on button at bounding box center [666, 26] width 23 height 23
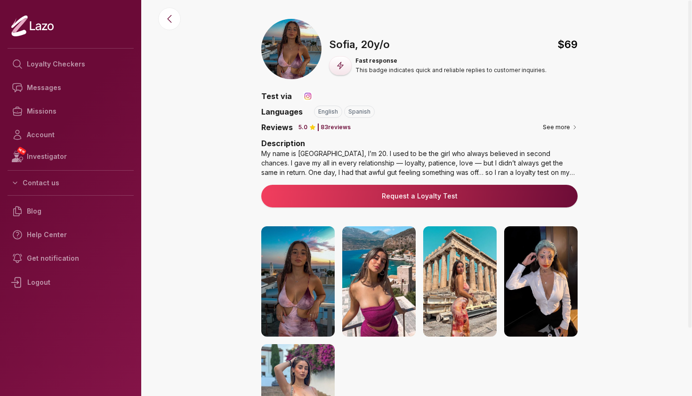
click at [555, 171] on div "My name is [GEOGRAPHIC_DATA], I’m 20. I used to be the girl who always believed…" at bounding box center [419, 163] width 316 height 28
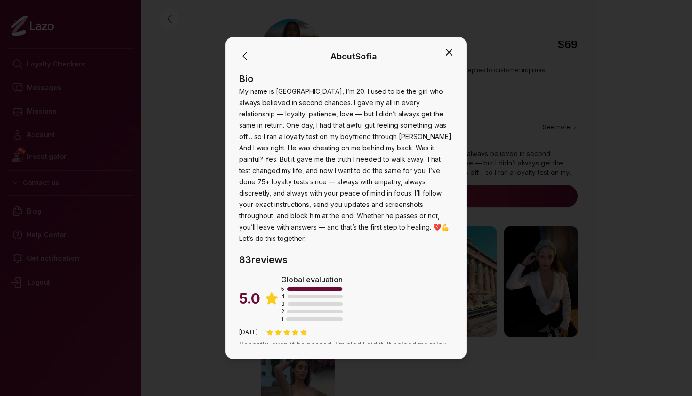
click at [446, 50] on icon "button" at bounding box center [449, 52] width 11 height 11
